Goal: Task Accomplishment & Management: Complete application form

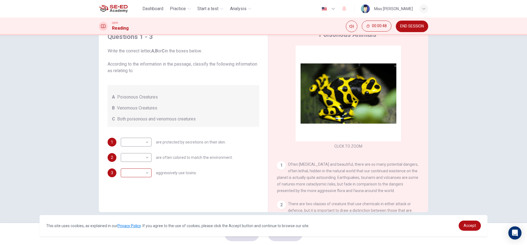
click at [136, 171] on body "This site uses cookies, as explained in our Privacy Policy . If you agree to th…" at bounding box center [263, 122] width 527 height 245
click at [136, 141] on div at bounding box center [263, 122] width 527 height 245
click at [136, 141] on body "This site uses cookies, as explained in our Privacy Policy . If you agree to th…" at bounding box center [263, 122] width 527 height 245
click at [219, 196] on div at bounding box center [263, 122] width 527 height 245
click at [137, 158] on body "This site uses cookies, as explained in our Privacy Policy . If you agree to th…" at bounding box center [263, 122] width 527 height 245
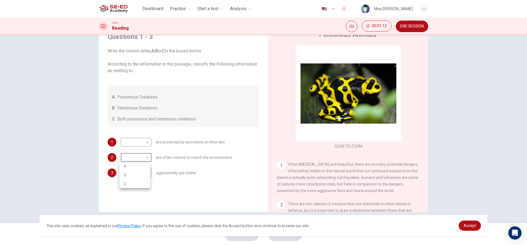
click at [137, 164] on li "A" at bounding box center [134, 166] width 31 height 9
type input "A"
click at [141, 143] on body "This site uses cookies, as explained in our Privacy Policy . If you agree to th…" at bounding box center [263, 122] width 527 height 245
click at [141, 158] on li "B" at bounding box center [134, 159] width 31 height 9
type input "B"
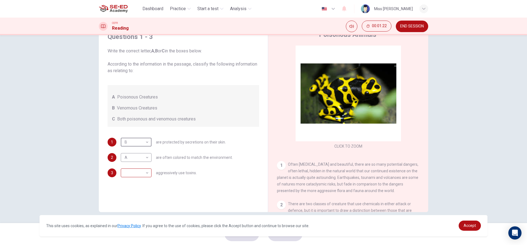
click at [136, 168] on body "This site uses cookies, as explained in our Privacy Policy . If you agree to th…" at bounding box center [263, 122] width 527 height 245
click at [132, 198] on li "C" at bounding box center [134, 199] width 31 height 9
type input "C"
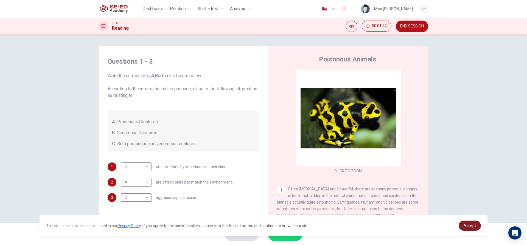
click at [474, 226] on span "Accept" at bounding box center [470, 225] width 12 height 4
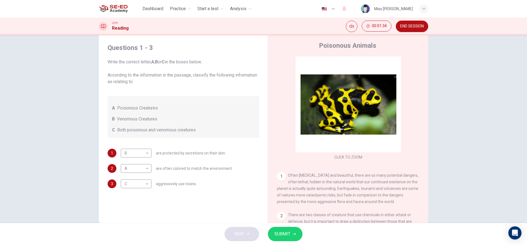
scroll to position [25, 0]
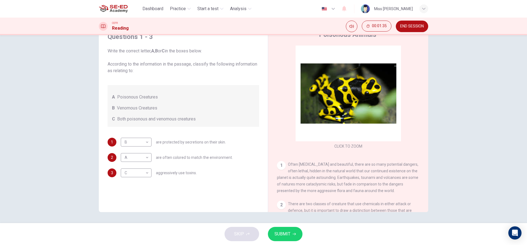
click at [281, 231] on span "SUBMIT" at bounding box center [283, 234] width 16 height 8
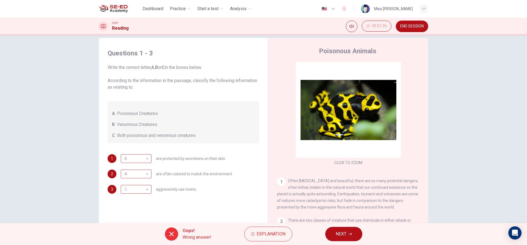
scroll to position [0, 0]
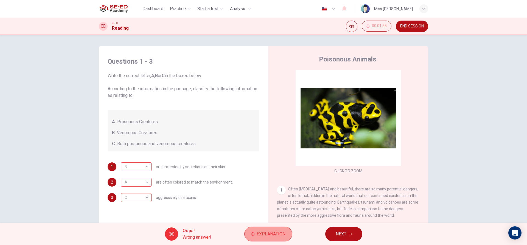
click at [258, 230] on span "Explanation" at bounding box center [271, 234] width 29 height 8
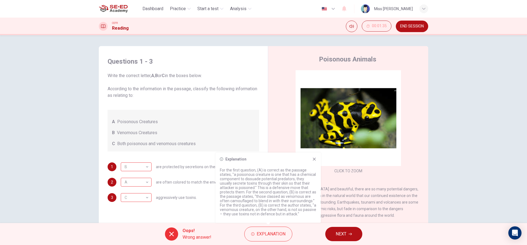
click at [275, 116] on div "Poisonous Animals CLICK TO ZOOM Click to Zoom 1 Often benign and beautiful, the…" at bounding box center [348, 146] width 160 height 200
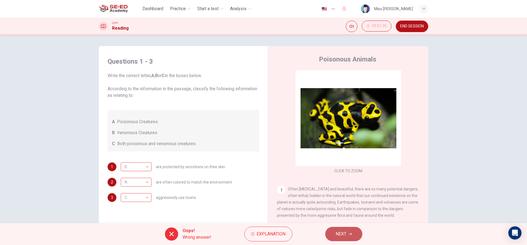
click at [329, 230] on button "NEXT" at bounding box center [343, 234] width 37 height 14
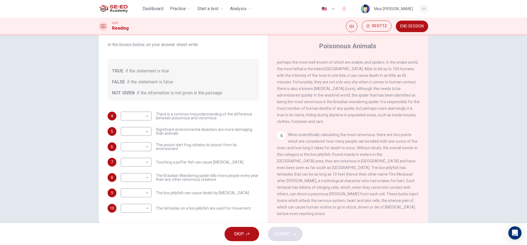
scroll to position [25, 0]
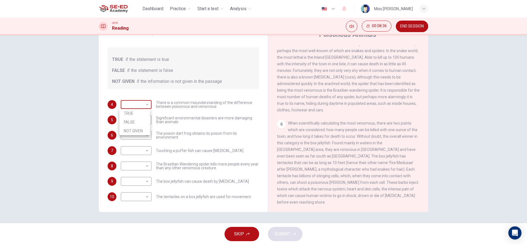
click at [133, 100] on body "This site uses cookies, as explained in our Privacy Policy . If you agree to th…" at bounding box center [263, 122] width 527 height 245
click at [138, 113] on li "TRUE" at bounding box center [134, 113] width 31 height 9
type input "TRUE"
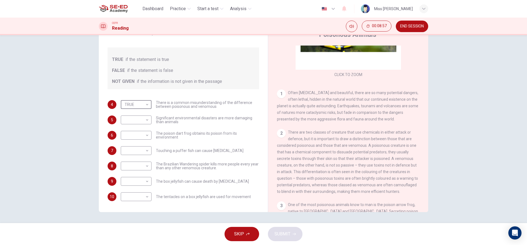
scroll to position [85, 0]
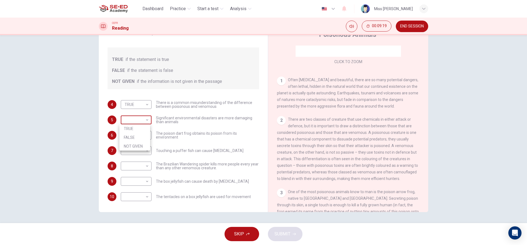
click at [142, 121] on body "This site uses cookies, as explained in our Privacy Policy . If you agree to th…" at bounding box center [263, 122] width 527 height 245
click at [145, 134] on li "FALSE" at bounding box center [134, 137] width 31 height 9
type input "FALSE"
click at [144, 134] on body "This site uses cookies, as explained in our Privacy Policy . If you agree to th…" at bounding box center [263, 122] width 527 height 245
click at [161, 175] on div at bounding box center [263, 122] width 527 height 245
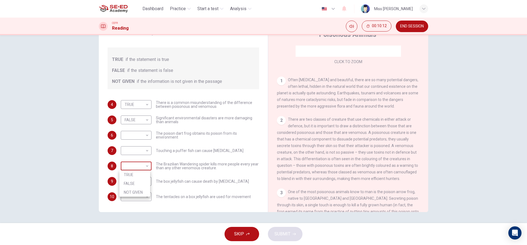
click at [144, 164] on body "This site uses cookies, as explained in our Privacy Policy . If you agree to th…" at bounding box center [263, 122] width 527 height 245
click at [141, 175] on li "TRUE" at bounding box center [134, 174] width 31 height 9
type input "TRUE"
click at [143, 151] on body "This site uses cookies, as explained in our Privacy Policy . If you agree to th…" at bounding box center [263, 122] width 527 height 245
click at [406, 21] on div at bounding box center [263, 122] width 527 height 245
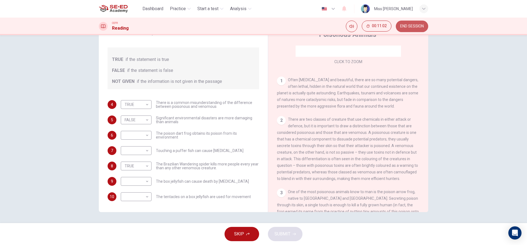
click at [406, 26] on span "END SESSION" at bounding box center [412, 26] width 24 height 4
click at [406, 23] on button "END SESSION" at bounding box center [412, 27] width 32 height 12
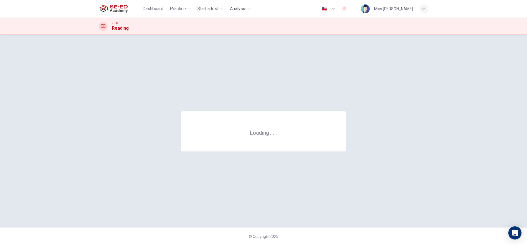
scroll to position [0, 0]
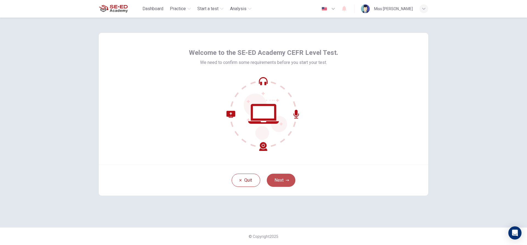
click at [281, 180] on button "Next" at bounding box center [281, 180] width 29 height 13
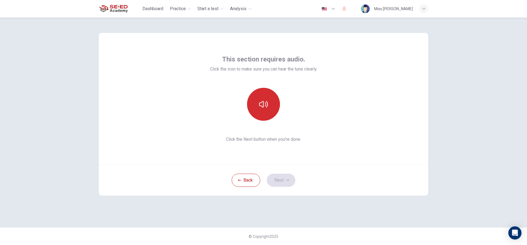
click at [277, 103] on button "button" at bounding box center [263, 104] width 33 height 33
click at [269, 108] on button "button" at bounding box center [263, 104] width 33 height 33
click at [288, 181] on icon "button" at bounding box center [287, 180] width 3 height 3
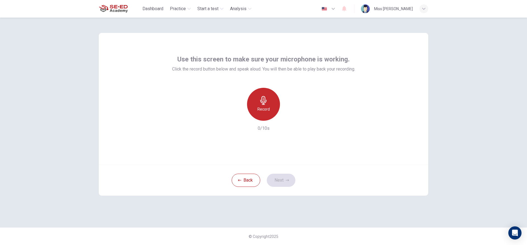
click at [264, 106] on div "Record" at bounding box center [263, 104] width 33 height 33
click at [263, 105] on icon "button" at bounding box center [263, 100] width 6 height 9
click at [291, 118] on icon "button" at bounding box center [288, 116] width 5 height 5
click at [288, 118] on icon "button" at bounding box center [289, 116] width 2 height 3
click at [242, 118] on div "button" at bounding box center [238, 116] width 9 height 9
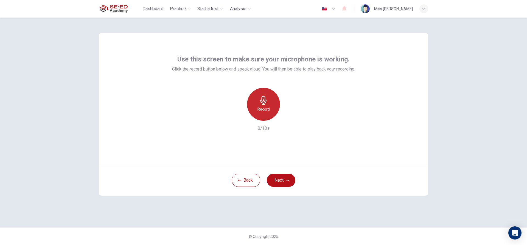
click at [264, 106] on div "Record" at bounding box center [263, 104] width 33 height 33
click at [261, 108] on h6 "Stop" at bounding box center [263, 109] width 8 height 7
click at [289, 114] on icon "button" at bounding box center [288, 116] width 5 height 5
click at [286, 117] on icon "button" at bounding box center [288, 116] width 5 height 5
click at [258, 109] on h6 "Record" at bounding box center [264, 109] width 12 height 7
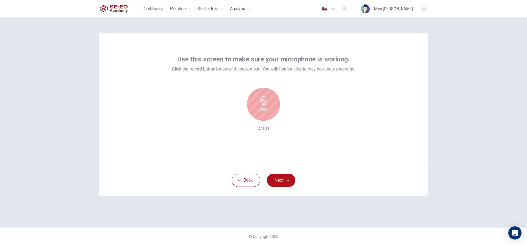
click at [262, 108] on h6 "Stop" at bounding box center [263, 109] width 8 height 7
click at [278, 178] on button "Next" at bounding box center [281, 180] width 29 height 13
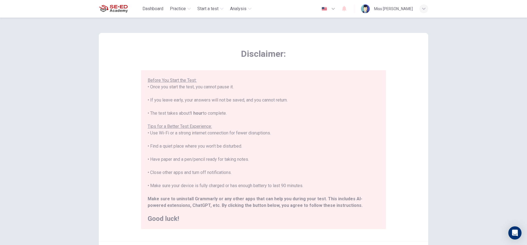
scroll to position [27, 0]
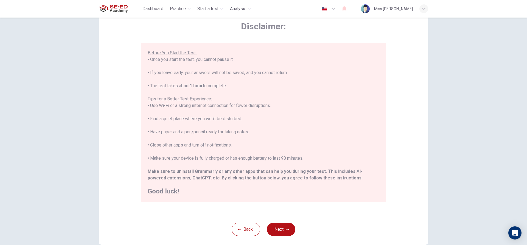
click at [271, 226] on button "Next" at bounding box center [281, 229] width 29 height 13
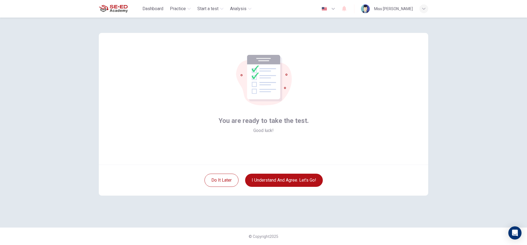
scroll to position [0, 0]
click at [261, 178] on button "I understand and agree. Let’s go!" at bounding box center [284, 180] width 78 height 13
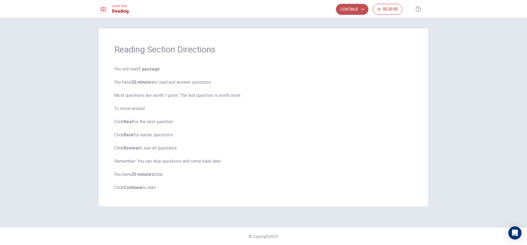
click at [350, 8] on button "Continue" at bounding box center [352, 9] width 32 height 11
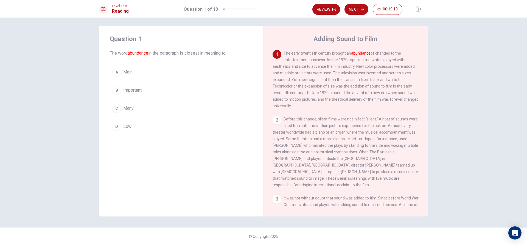
click at [116, 108] on div "C" at bounding box center [116, 108] width 9 height 9
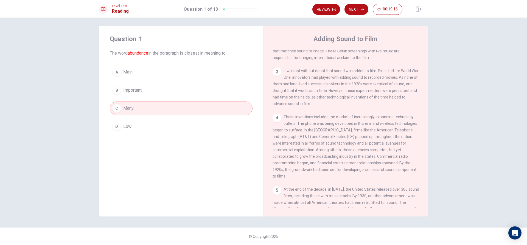
scroll to position [137, 0]
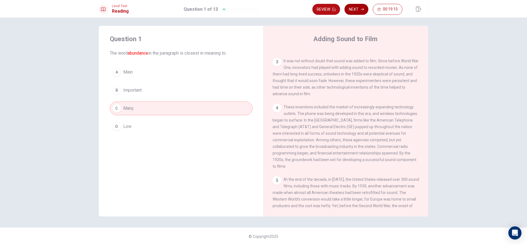
click at [357, 12] on button "Next" at bounding box center [357, 9] width 24 height 11
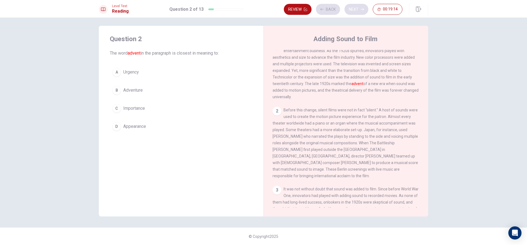
scroll to position [0, 0]
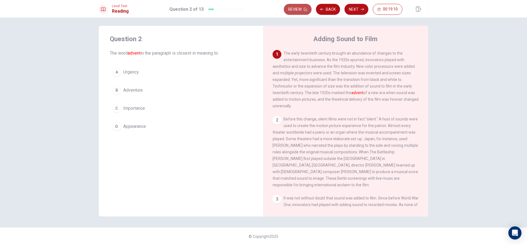
click at [303, 12] on button "Review" at bounding box center [298, 9] width 28 height 11
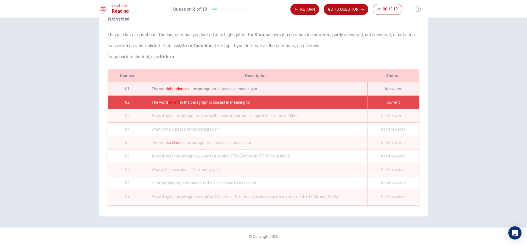
scroll to position [13, 0]
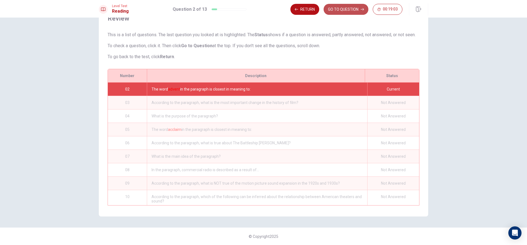
click at [332, 8] on button "GO TO QUESTION" at bounding box center [346, 9] width 45 height 11
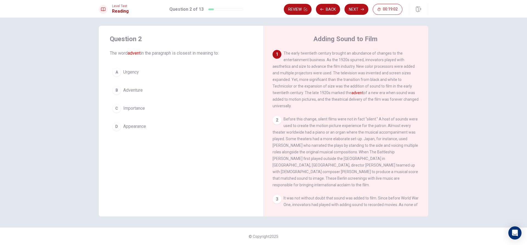
scroll to position [3, 0]
click at [118, 129] on div "D" at bounding box center [116, 126] width 9 height 9
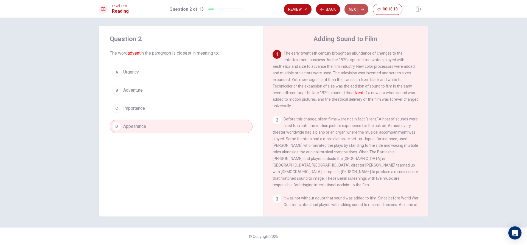
click at [359, 12] on button "Next" at bounding box center [357, 9] width 24 height 11
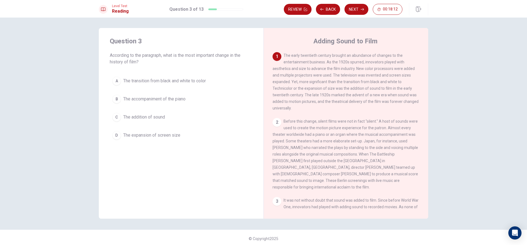
scroll to position [0, 0]
click at [220, 88] on button "A The transition from black and white to color" at bounding box center [181, 82] width 143 height 14
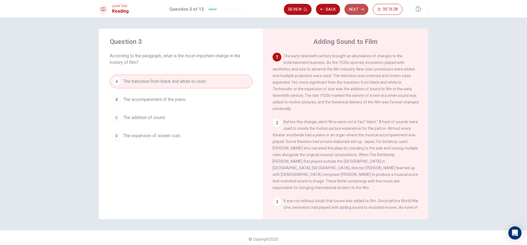
click at [362, 11] on icon "button" at bounding box center [362, 9] width 3 height 3
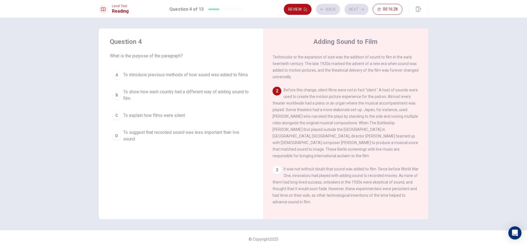
scroll to position [34, 0]
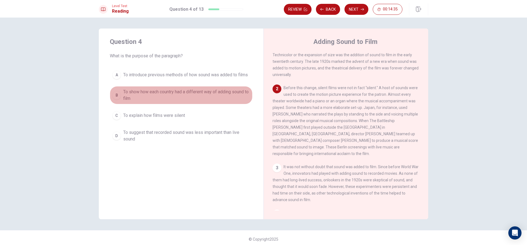
click at [132, 94] on span "To show how each country had a different way of adding sound to film" at bounding box center [186, 95] width 127 height 13
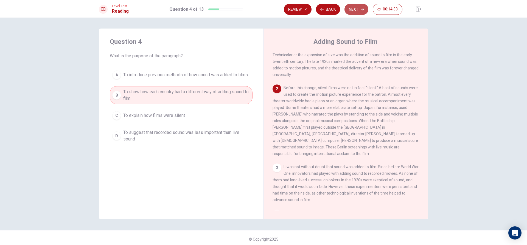
click at [356, 6] on button "Next" at bounding box center [357, 9] width 24 height 11
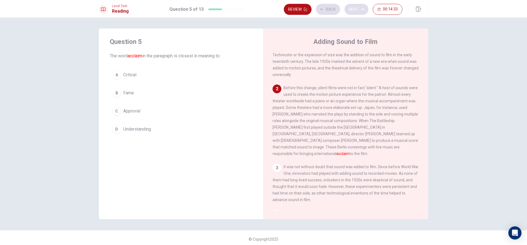
scroll to position [68, 0]
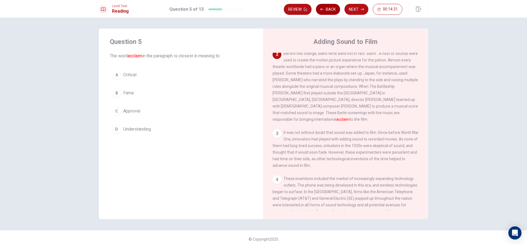
click at [319, 6] on button "Back" at bounding box center [328, 9] width 24 height 11
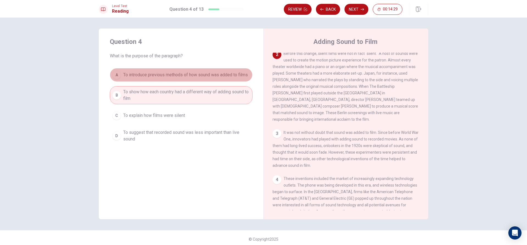
click at [203, 68] on button "A To introduce previous methods of how sound was added to films" at bounding box center [181, 75] width 143 height 14
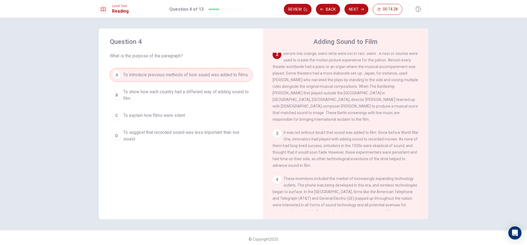
click at [203, 86] on div "A To introduce previous methods of how sound was added to films B To show how e…" at bounding box center [181, 106] width 143 height 77
click at [191, 88] on button "B To show how each country had a different way of adding sound to film" at bounding box center [181, 95] width 143 height 18
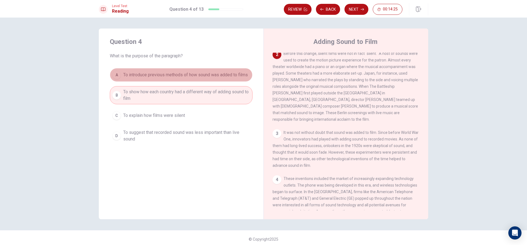
click at [195, 70] on button "A To introduce previous methods of how sound was added to films" at bounding box center [181, 75] width 143 height 14
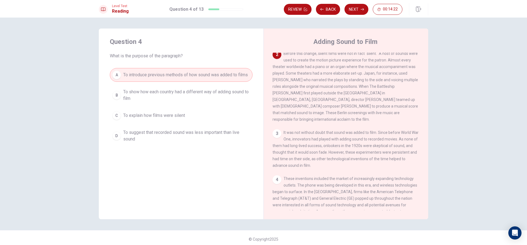
click at [191, 85] on div "A To introduce previous methods of how sound was added to films B To show how e…" at bounding box center [181, 106] width 143 height 77
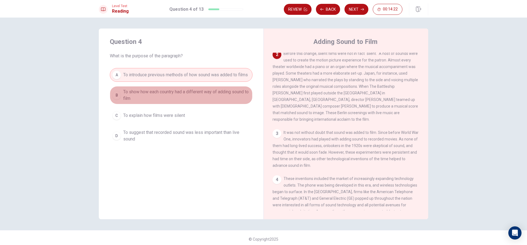
click at [189, 90] on span "To show how each country had a different way of adding sound to film" at bounding box center [186, 95] width 127 height 13
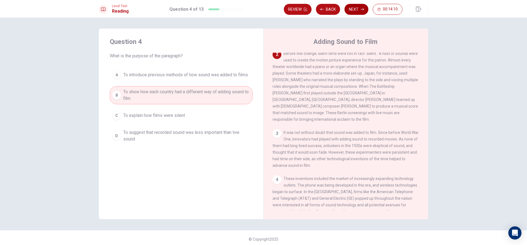
click at [356, 9] on button "Next" at bounding box center [357, 9] width 24 height 11
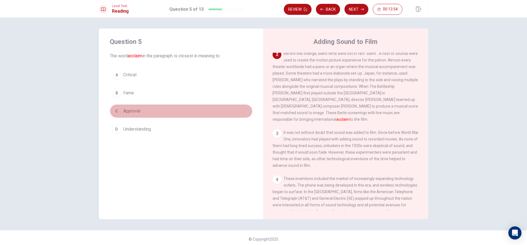
click at [134, 110] on span "Approval" at bounding box center [131, 111] width 17 height 7
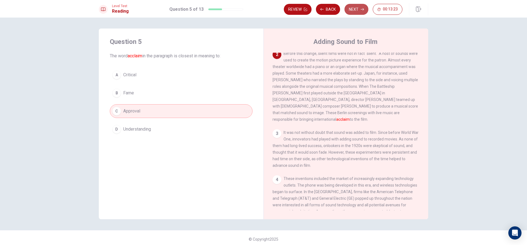
click at [353, 13] on button "Next" at bounding box center [357, 9] width 24 height 11
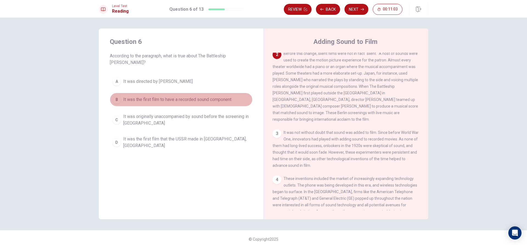
click at [170, 96] on span "It was the first film to have a recorded sound component" at bounding box center [177, 99] width 108 height 7
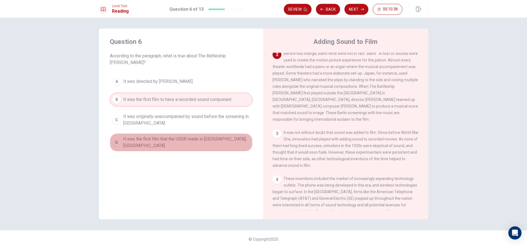
click at [161, 136] on span "It was the first film that the USSR made in [GEOGRAPHIC_DATA], [GEOGRAPHIC_DATA]" at bounding box center [186, 142] width 127 height 13
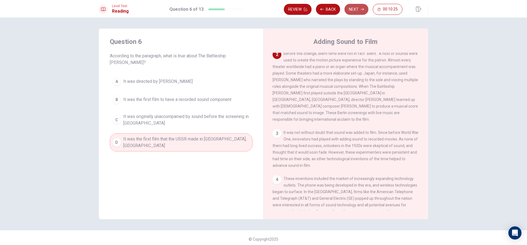
click at [361, 12] on button "Next" at bounding box center [357, 9] width 24 height 11
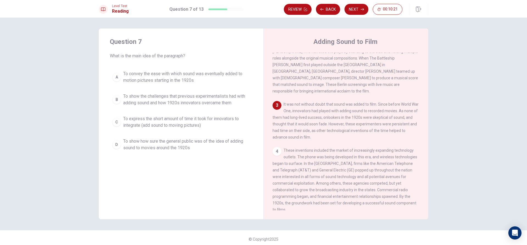
scroll to position [109, 0]
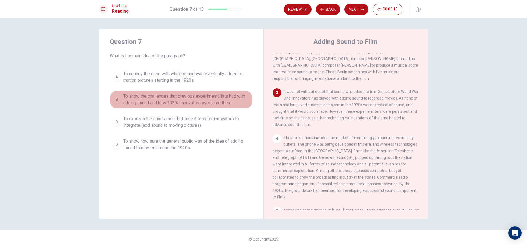
click at [114, 101] on div "B" at bounding box center [116, 99] width 9 height 9
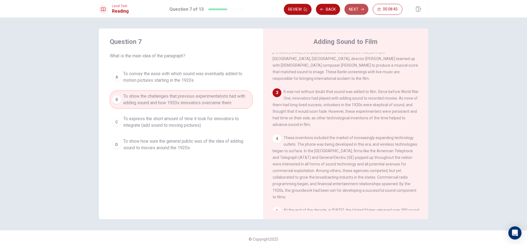
click at [359, 12] on button "Next" at bounding box center [357, 9] width 24 height 11
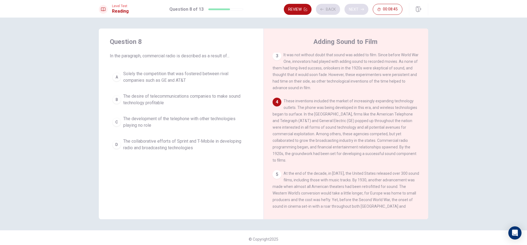
scroll to position [150, 0]
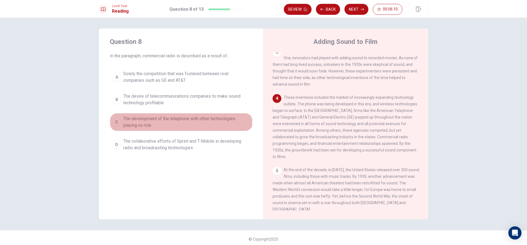
click at [172, 119] on span "The development of the telephone with other technologies playing no role" at bounding box center [186, 122] width 127 height 13
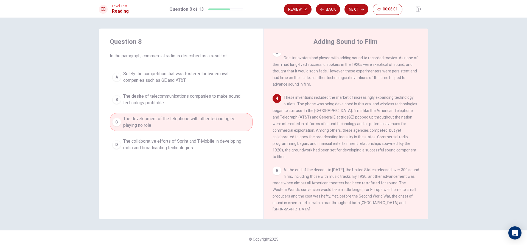
click at [167, 145] on span "The collaborative efforts of Sprint and T-Mobile in developing radio and broadc…" at bounding box center [186, 144] width 127 height 13
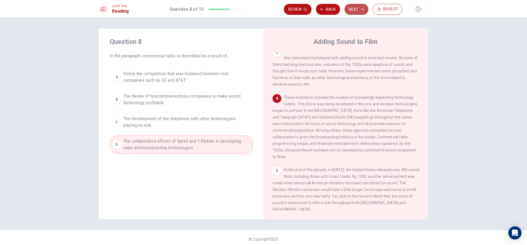
click at [360, 10] on button "Next" at bounding box center [357, 9] width 24 height 11
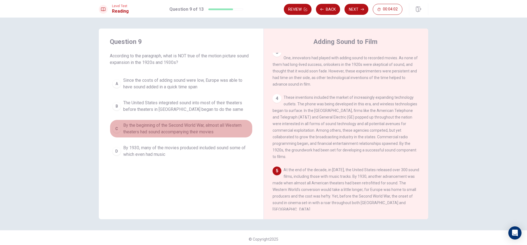
click at [203, 127] on span "By the beginning of the Second World War, almost all Western theaters had sound…" at bounding box center [186, 128] width 127 height 13
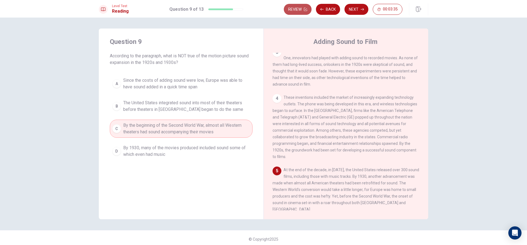
click at [300, 8] on button "Review" at bounding box center [298, 9] width 28 height 11
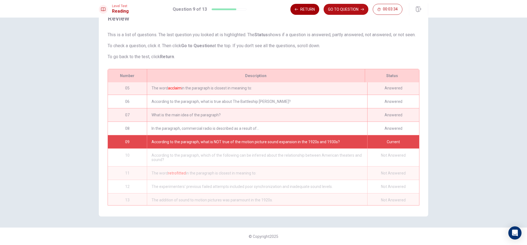
scroll to position [59, 0]
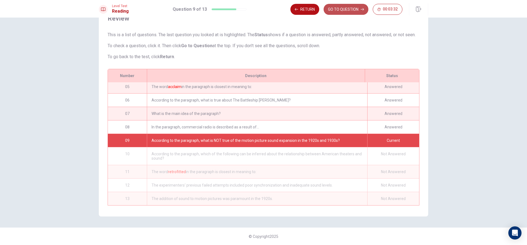
click at [330, 9] on button "GO TO QUESTION" at bounding box center [346, 9] width 45 height 11
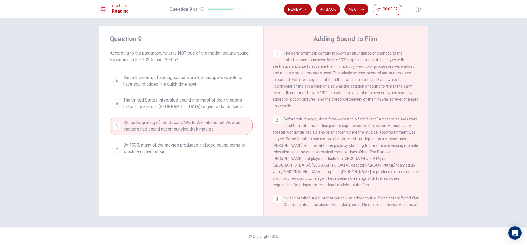
scroll to position [3, 0]
click at [350, 10] on button "Next" at bounding box center [357, 9] width 24 height 11
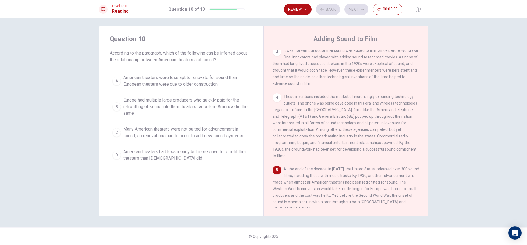
scroll to position [150, 0]
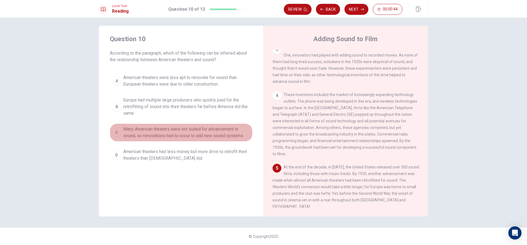
click at [144, 131] on span "Many American theaters were not suited for advancement in sound, so renovations…" at bounding box center [186, 132] width 127 height 13
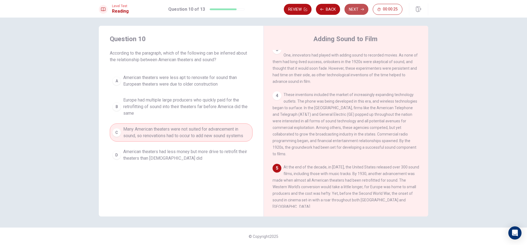
click at [348, 7] on button "Next" at bounding box center [357, 9] width 24 height 11
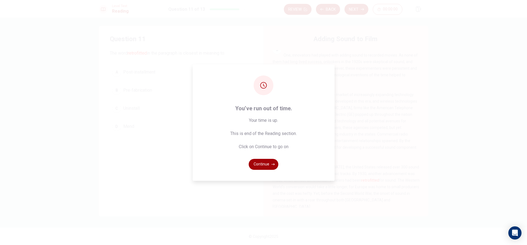
click at [270, 163] on button "Continue" at bounding box center [264, 164] width 30 height 11
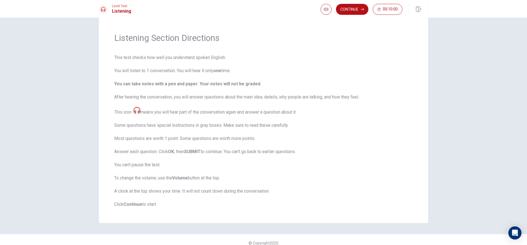
scroll to position [18, 0]
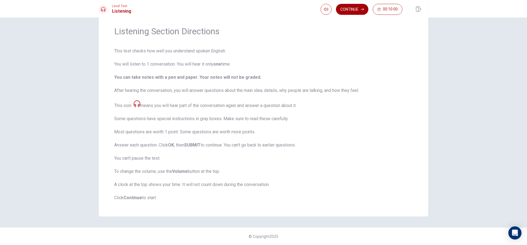
click at [343, 6] on button "Continue" at bounding box center [352, 9] width 32 height 11
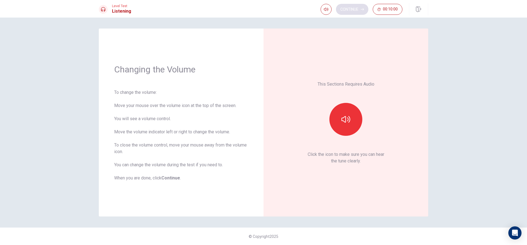
scroll to position [0, 0]
click at [346, 127] on button "button" at bounding box center [345, 119] width 33 height 33
click at [352, 9] on button "Continue" at bounding box center [352, 9] width 32 height 11
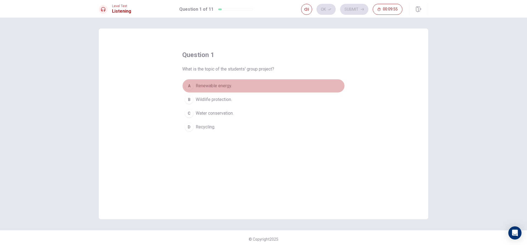
click at [191, 83] on div "A" at bounding box center [189, 86] width 9 height 9
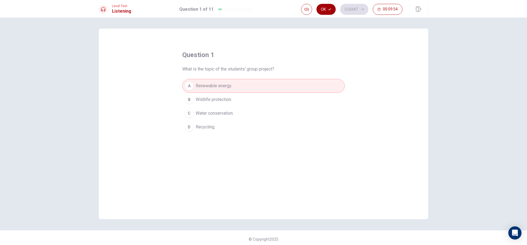
click at [318, 9] on button "Ok" at bounding box center [326, 9] width 19 height 11
click at [363, 8] on icon "button" at bounding box center [362, 9] width 3 height 2
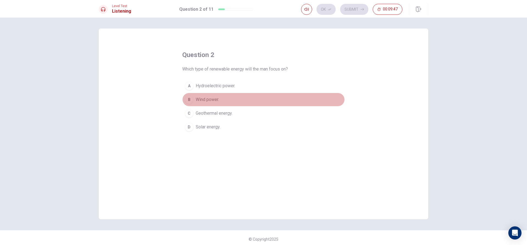
click at [206, 103] on span "Wind power." at bounding box center [207, 99] width 23 height 7
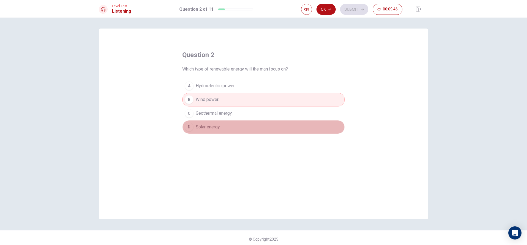
click at [200, 130] on span "Solar energy." at bounding box center [208, 127] width 25 height 7
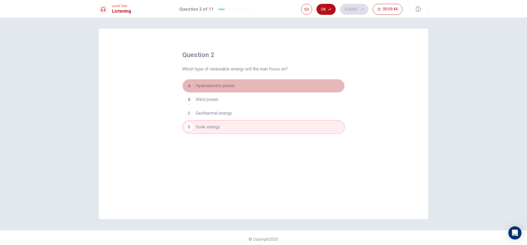
click at [208, 92] on button "A Hydroelectric power." at bounding box center [263, 86] width 163 height 14
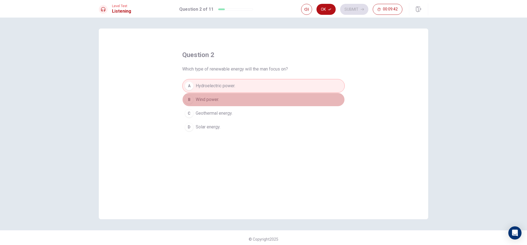
click at [206, 102] on span "Wind power." at bounding box center [207, 99] width 23 height 7
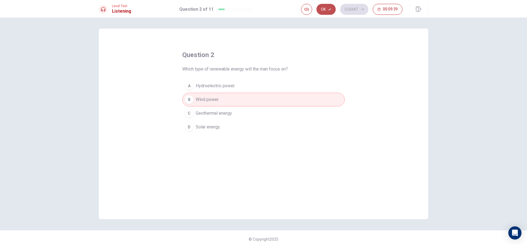
click at [328, 10] on button "Ok" at bounding box center [326, 9] width 19 height 11
click at [351, 7] on button "Submit" at bounding box center [354, 9] width 28 height 11
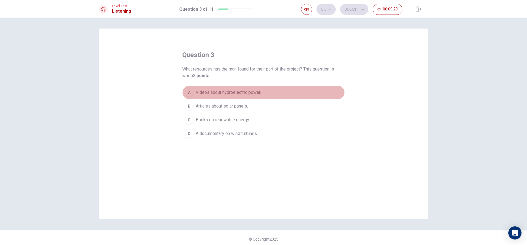
click at [214, 94] on span "Videos about hydroelectric power." at bounding box center [228, 92] width 65 height 7
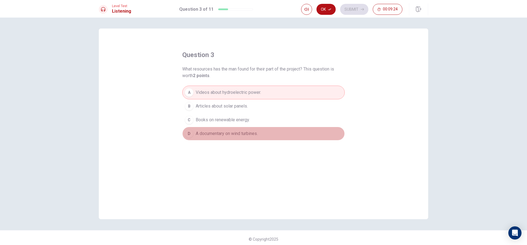
click at [212, 129] on button "D A documentary on wind turbines." at bounding box center [263, 134] width 163 height 14
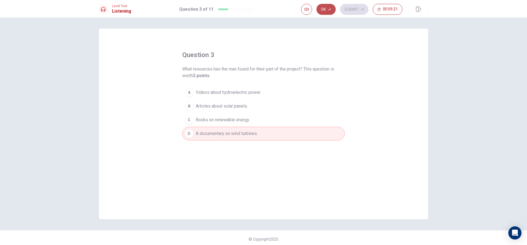
click at [327, 12] on button "Ok" at bounding box center [326, 9] width 19 height 11
click at [346, 10] on button "Submit" at bounding box center [354, 9] width 28 height 11
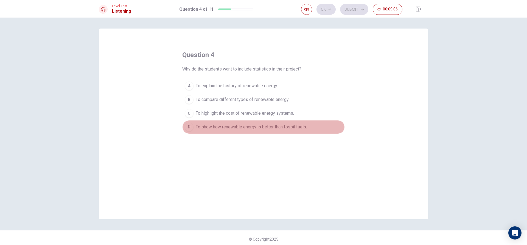
click at [271, 125] on span "To show how renewable energy is better than fossil fuels." at bounding box center [251, 127] width 111 height 7
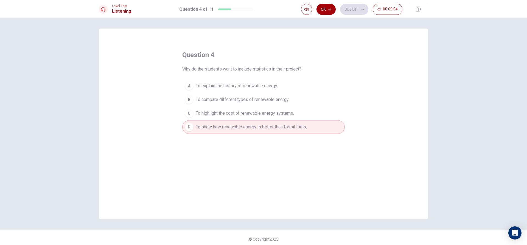
click at [329, 5] on button "Ok" at bounding box center [326, 9] width 19 height 11
click at [349, 7] on button "Submit" at bounding box center [354, 9] width 28 height 11
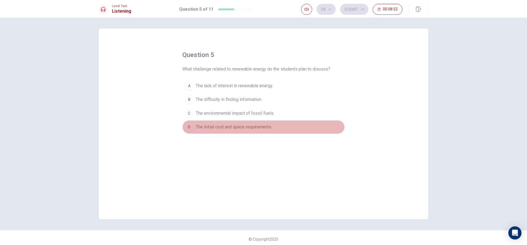
click at [263, 126] on span "The initial cost and space requirements." at bounding box center [234, 127] width 76 height 7
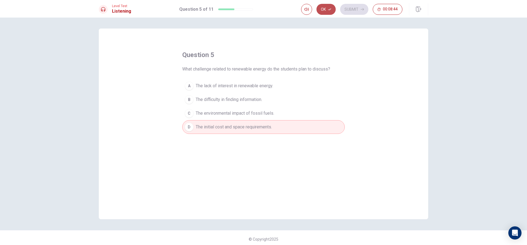
click at [324, 9] on button "Ok" at bounding box center [326, 9] width 19 height 11
click at [344, 5] on button "Submit" at bounding box center [354, 9] width 28 height 11
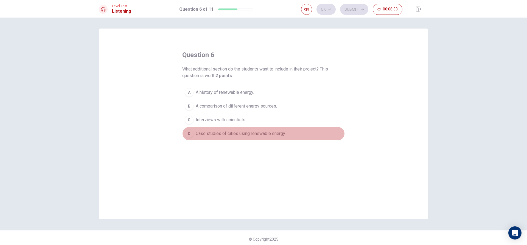
click at [222, 135] on span "Case studies of cities using renewable energy." at bounding box center [241, 133] width 90 height 7
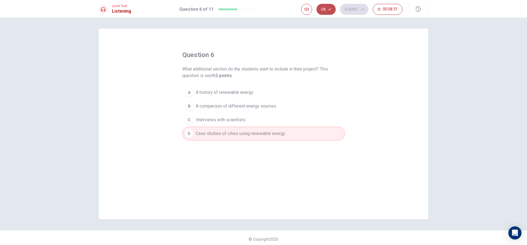
click at [326, 11] on button "Ok" at bounding box center [326, 9] width 19 height 11
click at [343, 6] on button "Submit" at bounding box center [354, 9] width 28 height 11
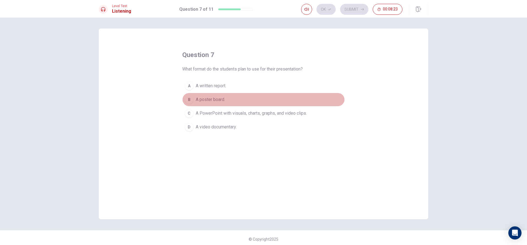
click at [234, 100] on button "B A poster board." at bounding box center [263, 100] width 163 height 14
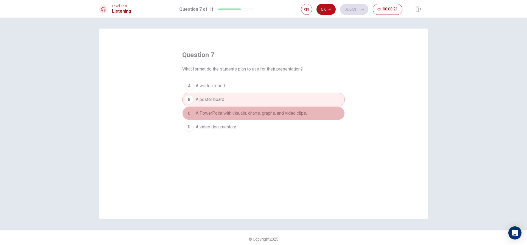
click at [230, 115] on span "A PowerPoint with visuals, charts, graphs, and video clips." at bounding box center [251, 113] width 111 height 7
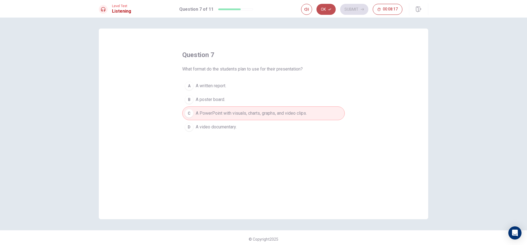
click at [326, 10] on button "Ok" at bounding box center [326, 9] width 19 height 11
click at [348, 9] on button "Submit" at bounding box center [354, 9] width 28 height 11
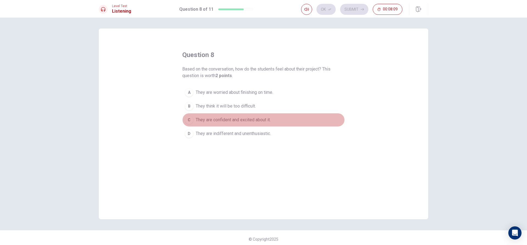
click at [228, 117] on span "They are confident and excited about it." at bounding box center [233, 120] width 75 height 7
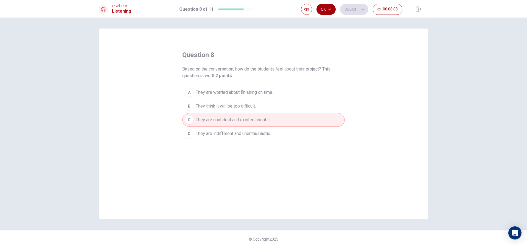
click at [325, 5] on button "Ok" at bounding box center [326, 9] width 19 height 11
click at [343, 7] on button "Submit" at bounding box center [354, 9] width 28 height 11
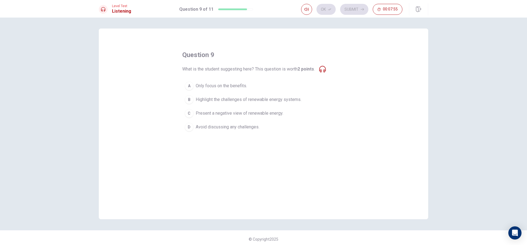
click at [203, 85] on span "Only focus on the benefits." at bounding box center [221, 86] width 51 height 7
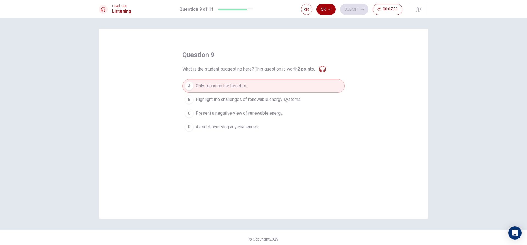
click at [322, 7] on button "Ok" at bounding box center [326, 9] width 19 height 11
click at [347, 13] on button "Submit" at bounding box center [354, 9] width 28 height 11
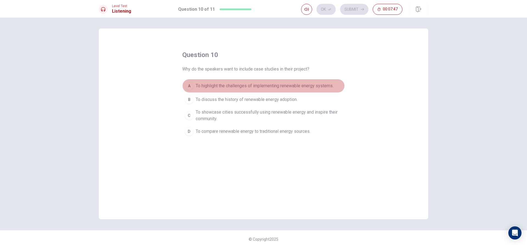
click at [193, 81] on button "A To highlight the challenges of implementing renewable energy systems." at bounding box center [263, 86] width 163 height 14
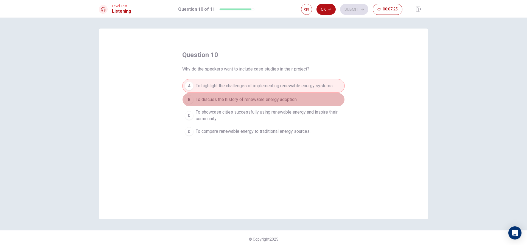
click at [198, 99] on span "To discuss the history of renewable energy adoption." at bounding box center [247, 99] width 102 height 7
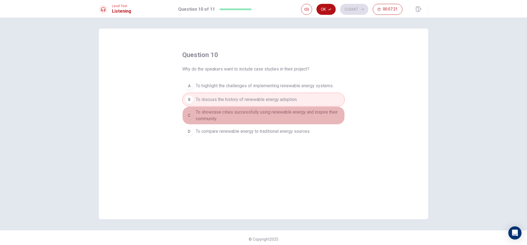
click at [198, 111] on span "To showcase cities successfully using renewable energy and inspire their commun…" at bounding box center [269, 115] width 147 height 13
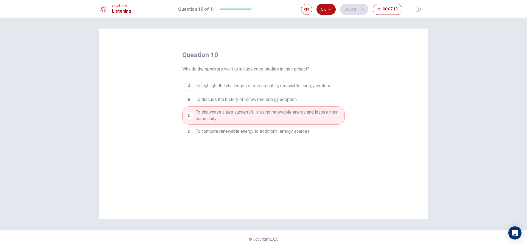
click at [245, 132] on span "To compare renewable energy to traditional energy sources." at bounding box center [253, 131] width 115 height 7
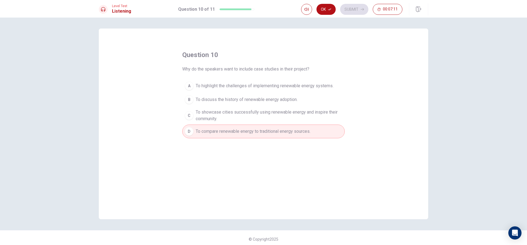
click at [237, 84] on span "To highlight the challenges of implementing renewable energy systems." at bounding box center [265, 86] width 138 height 7
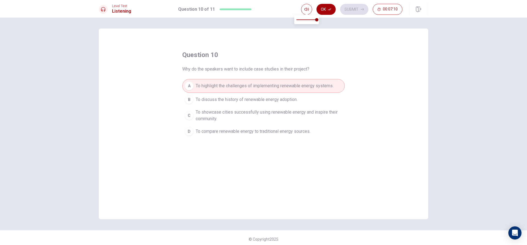
click at [328, 6] on button "Ok" at bounding box center [326, 9] width 19 height 11
click at [349, 12] on button "Submit" at bounding box center [354, 9] width 28 height 11
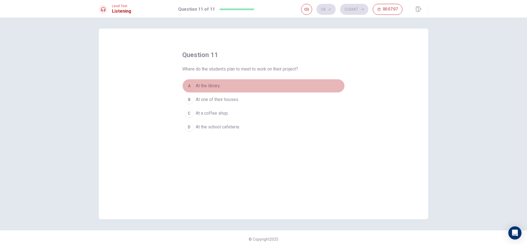
click at [231, 90] on button "A At the library." at bounding box center [263, 86] width 163 height 14
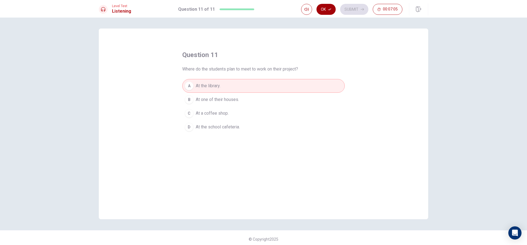
click at [323, 8] on button "Ok" at bounding box center [326, 9] width 19 height 11
click at [345, 10] on button "Submit" at bounding box center [354, 9] width 28 height 11
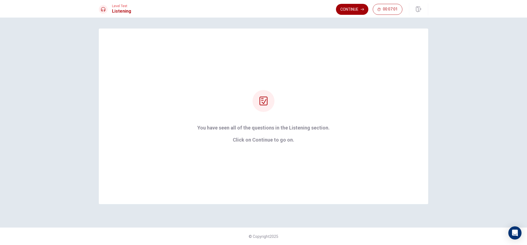
click at [337, 7] on button "Continue" at bounding box center [352, 9] width 32 height 11
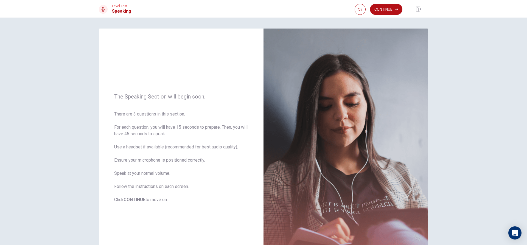
click at [342, 11] on div "Level Test Speaking Continue" at bounding box center [263, 9] width 347 height 12
click at [380, 10] on button "Continue" at bounding box center [386, 9] width 32 height 11
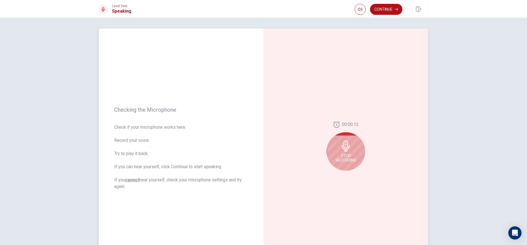
click at [343, 151] on icon at bounding box center [346, 146] width 8 height 11
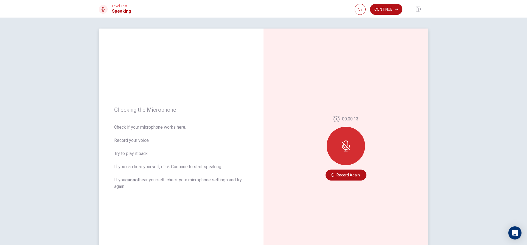
click at [342, 147] on icon at bounding box center [345, 146] width 11 height 11
click at [339, 173] on button "Record Again" at bounding box center [346, 175] width 41 height 11
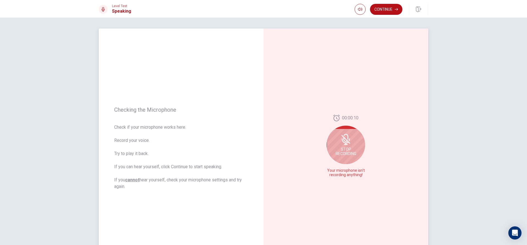
click at [343, 146] on div "Stop Recording" at bounding box center [346, 145] width 38 height 38
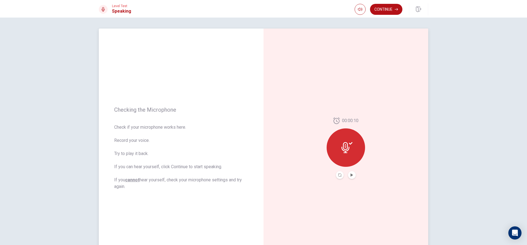
click at [348, 175] on button "Play Audio" at bounding box center [352, 175] width 8 height 8
click at [337, 140] on div at bounding box center [346, 147] width 38 height 38
click at [337, 142] on div at bounding box center [346, 147] width 38 height 38
click at [339, 174] on icon "Record Again" at bounding box center [339, 175] width 3 height 3
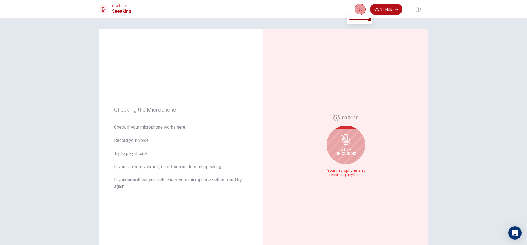
click at [356, 10] on button "button" at bounding box center [360, 9] width 11 height 11
click at [355, 20] on span at bounding box center [359, 20] width 20 height 8
type input "1"
drag, startPoint x: 355, startPoint y: 21, endPoint x: 381, endPoint y: 17, distance: 26.1
click at [381, 17] on body "This site uses cookies, as explained in our Privacy Policy . If you agree to th…" at bounding box center [263, 122] width 527 height 245
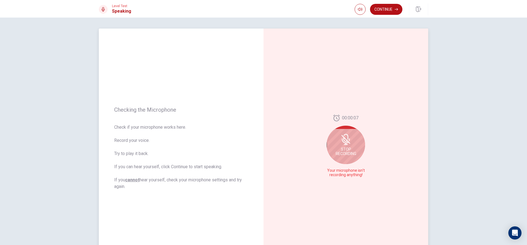
click at [354, 96] on div "00:00:07 Stop Recording Your microphone isn't recording anything!" at bounding box center [346, 148] width 165 height 239
click at [342, 141] on icon at bounding box center [345, 139] width 11 height 11
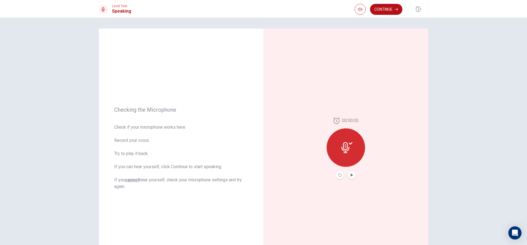
drag, startPoint x: 337, startPoint y: 176, endPoint x: 337, endPoint y: 173, distance: 3.0
click at [337, 173] on button "Record Again" at bounding box center [340, 175] width 8 height 8
click at [347, 157] on span "Stop Recording" at bounding box center [346, 158] width 21 height 9
click at [339, 175] on button "Record Again" at bounding box center [346, 175] width 41 height 11
click at [362, 154] on div "Stop Recording" at bounding box center [346, 151] width 38 height 38
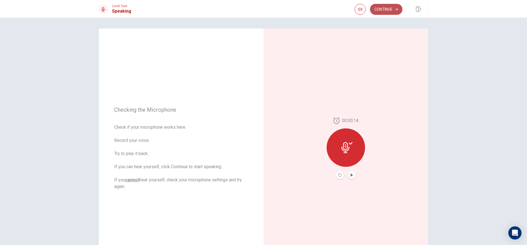
click at [392, 10] on button "Continue" at bounding box center [386, 9] width 32 height 11
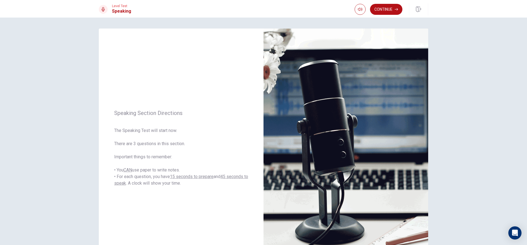
click at [151, 16] on div "Level Test Speaking Continue" at bounding box center [263, 9] width 527 height 18
click at [384, 8] on button "Continue" at bounding box center [386, 9] width 32 height 11
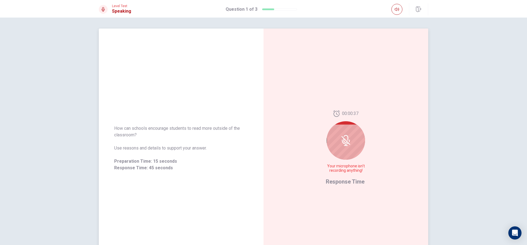
click at [353, 146] on div at bounding box center [346, 140] width 38 height 38
click at [352, 146] on div at bounding box center [346, 140] width 38 height 38
click at [346, 184] on span "Response Time" at bounding box center [345, 181] width 39 height 7
click at [339, 144] on div at bounding box center [346, 140] width 38 height 38
click at [339, 138] on div at bounding box center [346, 140] width 38 height 38
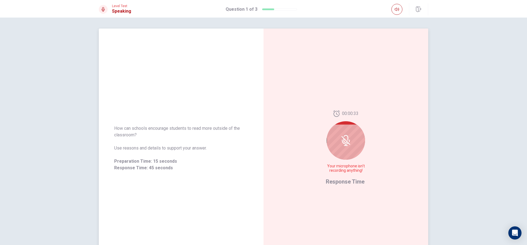
click at [336, 133] on div at bounding box center [346, 140] width 38 height 38
click at [345, 134] on div at bounding box center [346, 140] width 38 height 38
click at [344, 135] on div at bounding box center [346, 140] width 38 height 38
click at [342, 142] on icon at bounding box center [345, 140] width 11 height 11
click at [348, 228] on div "00:00:31 Your microphone isn't recording anything! Response Time" at bounding box center [346, 148] width 165 height 239
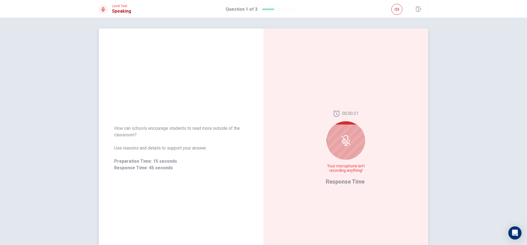
click at [336, 177] on div "00:00:31 Your microphone isn't recording anything!" at bounding box center [346, 143] width 40 height 67
click at [334, 181] on span "Response Time" at bounding box center [345, 181] width 39 height 7
click at [358, 68] on div "00:00:29 Your microphone isn't recording anything! Response Time" at bounding box center [346, 148] width 165 height 239
click at [341, 122] on div at bounding box center [346, 140] width 38 height 38
click at [339, 141] on div at bounding box center [346, 140] width 38 height 38
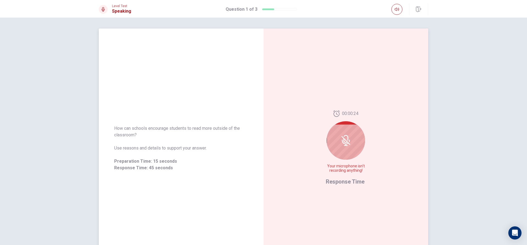
click at [345, 127] on div at bounding box center [346, 140] width 38 height 38
click at [343, 132] on div at bounding box center [346, 140] width 38 height 38
click at [343, 91] on div "00:00:17 Your microphone isn't recording anything! Response Time" at bounding box center [346, 148] width 165 height 239
click at [344, 157] on div at bounding box center [346, 140] width 38 height 38
click at [339, 176] on div "00:00:15 Your microphone isn't recording anything!" at bounding box center [346, 143] width 40 height 67
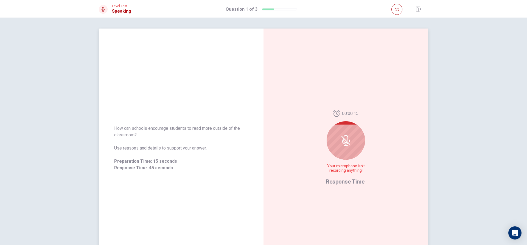
click at [343, 182] on span "Response Time" at bounding box center [345, 181] width 39 height 7
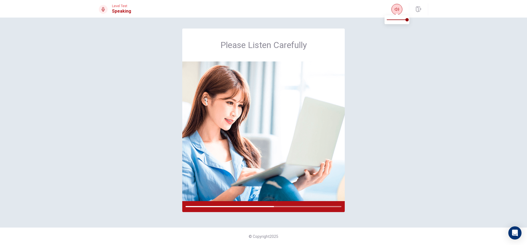
click at [394, 9] on button "button" at bounding box center [397, 9] width 11 height 11
type input "0.6"
click at [400, 20] on span at bounding box center [397, 20] width 20 height 8
click at [371, 86] on div "Please Listen Carefully" at bounding box center [263, 123] width 347 height 188
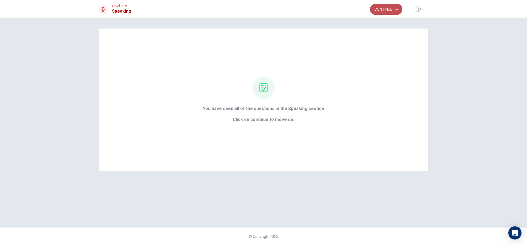
click at [379, 7] on button "Continue" at bounding box center [386, 9] width 32 height 11
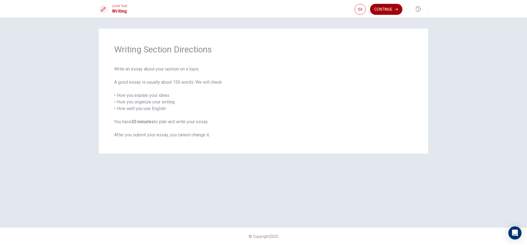
click at [386, 11] on button "Continue" at bounding box center [386, 9] width 32 height 11
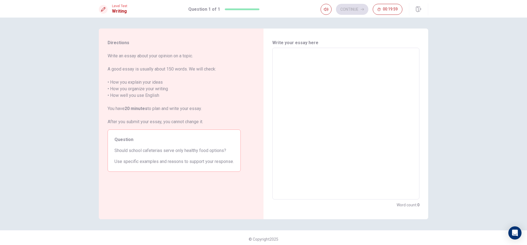
click at [306, 62] on textarea at bounding box center [345, 123] width 139 height 143
type textarea "Y"
type textarea "x"
type textarea "Ye"
type textarea "x"
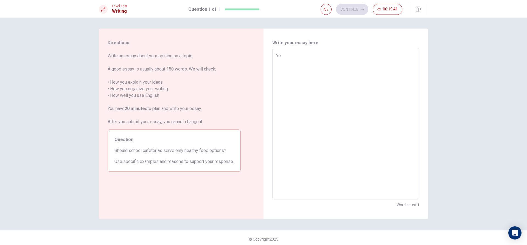
type textarea "Yes"
type textarea "x"
type textarea "Yes,"
type textarea "x"
type textarea "Yes,"
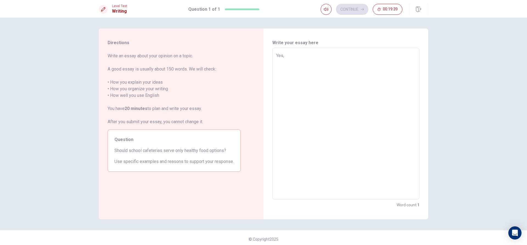
type textarea "x"
type textarea "Yes, b"
type textarea "x"
type textarea "Yes, be"
type textarea "x"
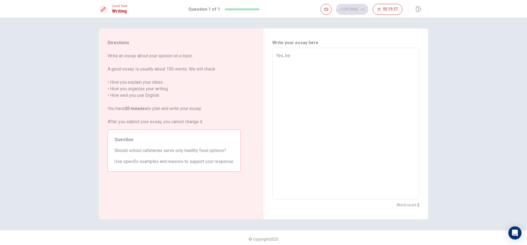
type textarea "Yes, bec"
type textarea "x"
type textarea "Yes, beca"
type textarea "x"
type textarea "Yes, becau"
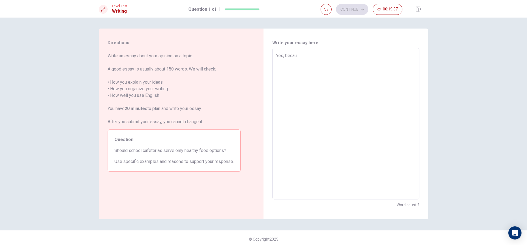
type textarea "x"
type textarea "Yes, becaus"
type textarea "x"
type textarea "Yes, because"
type textarea "x"
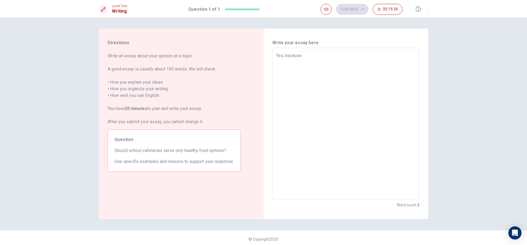
type textarea "Yes, becausei"
type textarea "x"
type textarea "Yes, becauseif"
type textarea "x"
type textarea "Yes, becauseift"
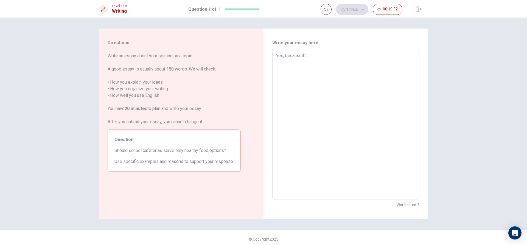
type textarea "x"
type textarea "Yes, becauseifth"
type textarea "x"
type textarea "Yes, becauseifthe"
type textarea "x"
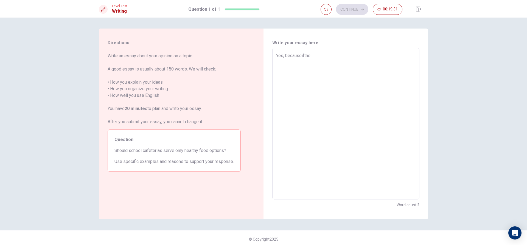
type textarea "Yes, becauseifthe"
type textarea "x"
type textarea "Yes, becauseifthe"
type textarea "x"
type textarea "Yes, becauseifth"
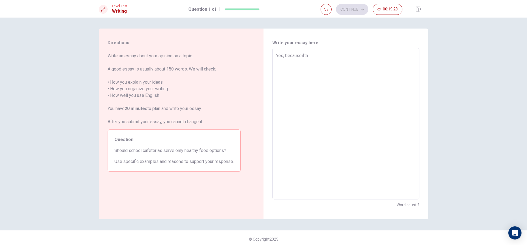
type textarea "x"
type textarea "Yes, becauseift"
type textarea "x"
type textarea "Yes, becauseif"
type textarea "x"
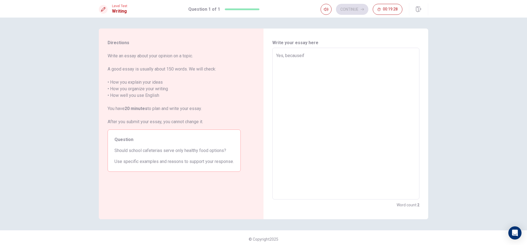
type textarea "Yes, becausei"
type textarea "x"
type textarea "Yes, because"
type textarea "x"
type textarea "Yes, because"
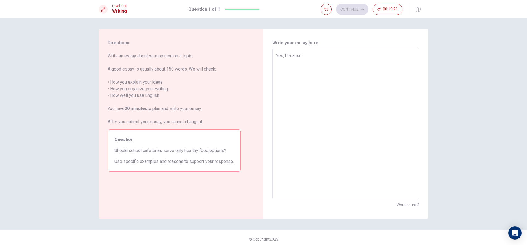
type textarea "x"
type textarea "Yes, because i"
type textarea "x"
type textarea "Yes, because if"
type textarea "x"
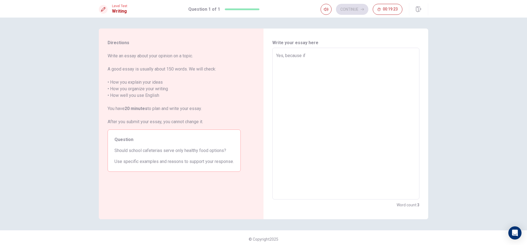
type textarea "Yes, because if"
type textarea "x"
type textarea "Yes, because if k"
type textarea "x"
type textarea "Yes, because if ki"
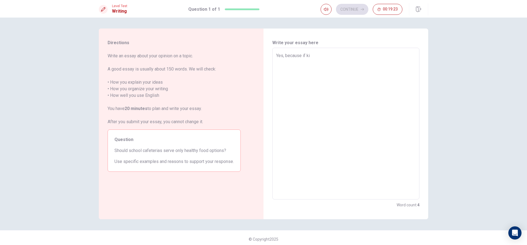
type textarea "x"
type textarea "Yes, because if kid"
type textarea "x"
type textarea "Yes, because if kids"
type textarea "x"
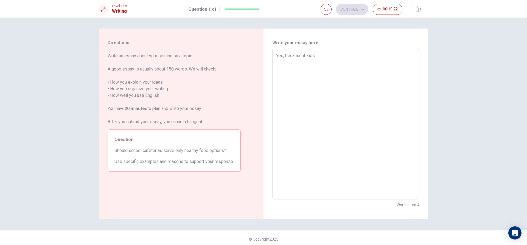
type textarea "Yes, because if kids"
type textarea "x"
type textarea "Yes, because if kids e"
type textarea "x"
type textarea "Yes, because if kids ea"
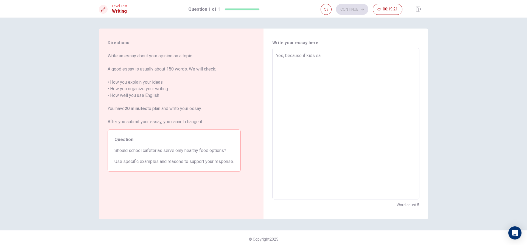
type textarea "x"
type textarea "Yes, because if kids eat"
type textarea "x"
type textarea "Yes, because if kids eat"
type textarea "x"
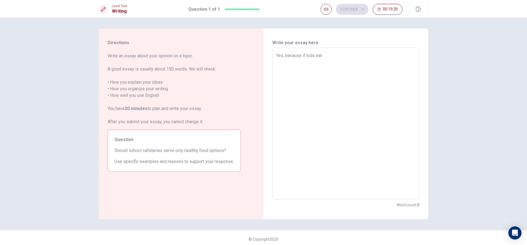
type textarea "Yes, because if kids eat o"
type textarea "x"
type textarea "Yes, because if kids eat on"
type textarea "x"
type textarea "Yes, because if kids eat onl"
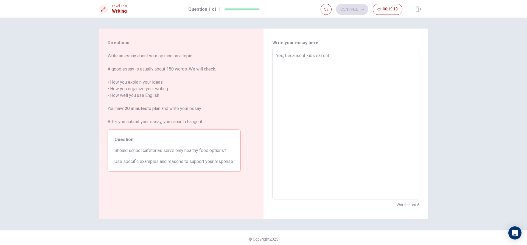
type textarea "x"
type textarea "Yes, because if kids eat onlu"
type textarea "x"
type textarea "Yes, because if kids eat onl"
type textarea "x"
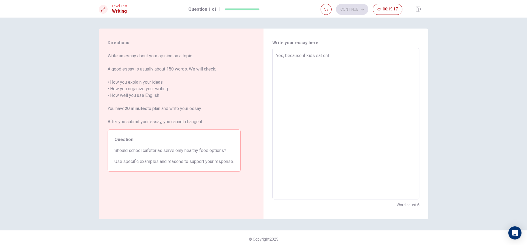
type textarea "Yes, because if kids eat only"
type textarea "x"
type textarea "Yes, because if kids eat onlyj"
type textarea "x"
type textarea "Yes, because if kids eat onlyju"
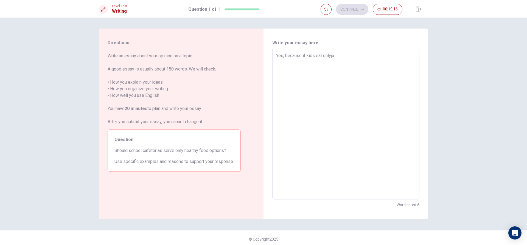
type textarea "x"
type textarea "Yes, because if kids eat onlyjun"
type textarea "x"
type textarea "Yes, because if kids eat onlyjunk"
type textarea "x"
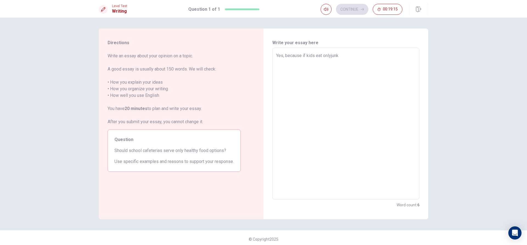
type textarea "Yes, because if kids eat onlyjunk"
type textarea "x"
type textarea "Yes, because if kids eat onlyjunk f"
type textarea "x"
type textarea "Yes, because if kids eat onlyjunk fo"
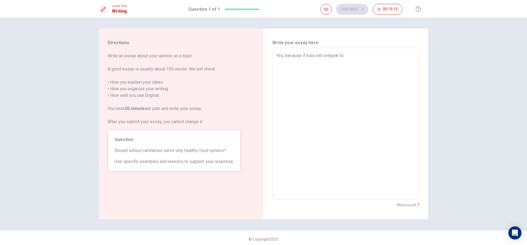
type textarea "x"
type textarea "Yes, because if kids eat onlyjunk foo"
type textarea "x"
type textarea "Yes, because if kids eat onlyjunk food"
type textarea "x"
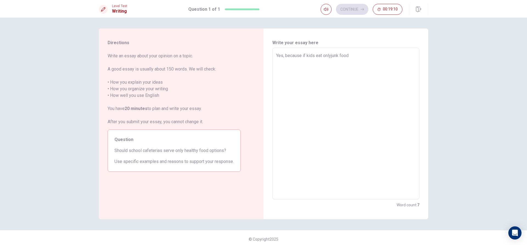
click at [328, 55] on textarea "Yes, because if kids eat onlyjunk food" at bounding box center [345, 123] width 139 height 143
click at [331, 56] on textarea "Yes, because if kids eat onlyjunk food" at bounding box center [345, 123] width 139 height 143
type textarea "Yes, because if kids eat onlyj unk food"
click at [353, 54] on textarea "Yes, because if kids eat onlyj unk food" at bounding box center [345, 123] width 139 height 143
click at [333, 58] on textarea "Yes, because if kids eat onlyj unk food" at bounding box center [345, 123] width 139 height 143
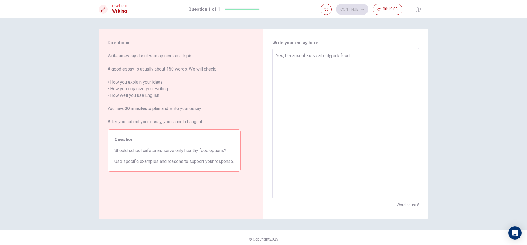
type textarea "x"
type textarea "Yes, because if kids eat onlyjunk food"
type textarea "x"
type textarea "Yes, because if kids eat onlyunk food"
type textarea "x"
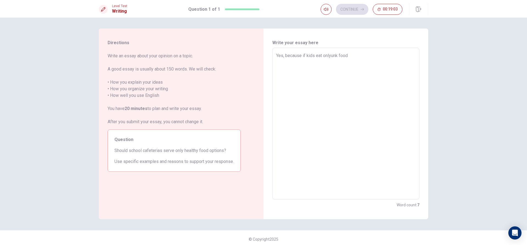
type textarea "Yes, because if kids eat only unk food"
type textarea "x"
type textarea "Yes, because if kids eat only junk food"
click at [350, 58] on textarea "Yes, because if kids eat only junk food" at bounding box center [345, 123] width 139 height 143
type textarea "x"
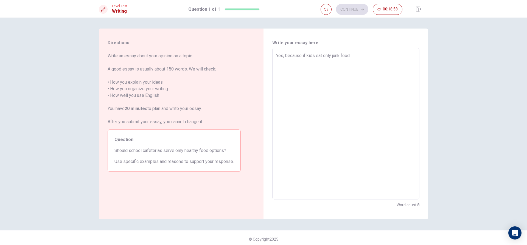
type textarea "Yes, because if kids eat only junk food"
type textarea "x"
type textarea "Yes, because if kids eat only junk food t"
type textarea "x"
type textarea "Yes, because if kids eat only junk food th"
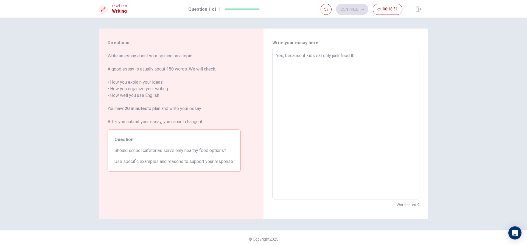
type textarea "x"
type textarea "Yes, because if kids eat only junk food t"
type textarea "x"
type textarea "Yes, because if kids eat only junk food"
type textarea "x"
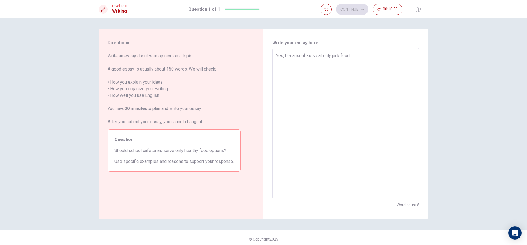
type textarea "Yes, because if kids eat only junk food"
type textarea "x"
type textarea "Yes, because if kids eat only junk food"
type textarea "x"
type textarea "Yes, because if kids eat only junk food t"
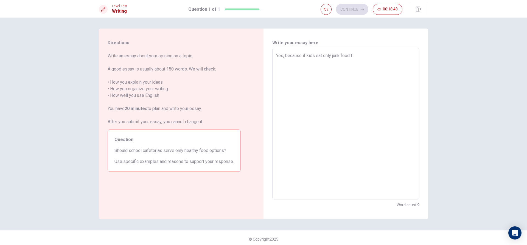
type textarea "x"
type textarea "Yes, because if kids eat only junk food th"
type textarea "x"
type textarea "Yes, because if kids eat only junk food the"
type textarea "x"
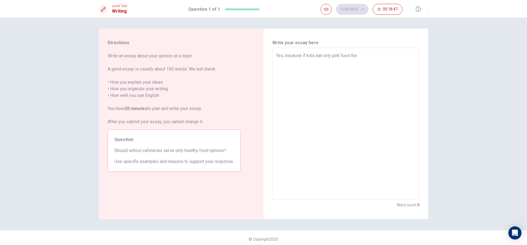
type textarea "Yes, because if kids eat only junk food they"
type textarea "x"
type textarea "Yes, because if kids eat only junk food they"
type textarea "x"
type textarea "Yes, because if kids eat only junk food they c"
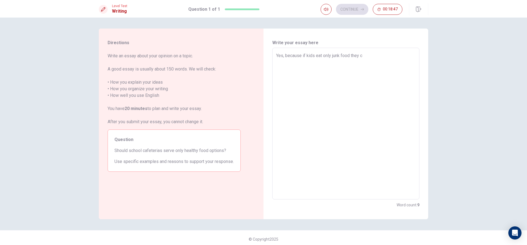
type textarea "x"
type textarea "Yes, because if kids eat only junk food they ca"
type textarea "x"
type textarea "Yes, because if kids eat only junk food they can"
type textarea "x"
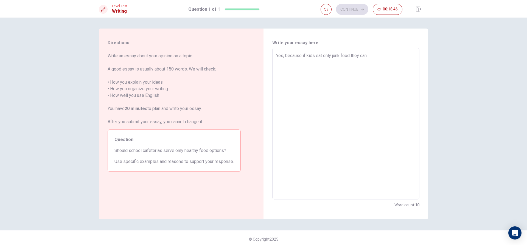
type textarea "Yes, because if kids eat only junk food they can"
type textarea "x"
type textarea "Yes, because if kids eat only junk food they can b"
type textarea "x"
type textarea "Yes, because if kids eat only junk food they can be"
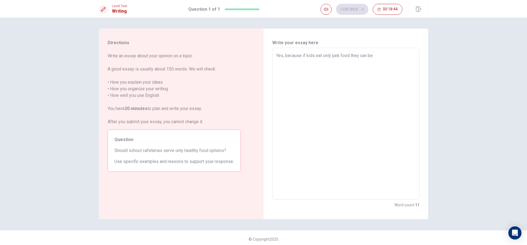
type textarea "x"
type textarea "Yes, because if kids eat only junk food they can be"
type textarea "x"
type textarea "Yes, because if kids eat only junk food they can be s"
type textarea "x"
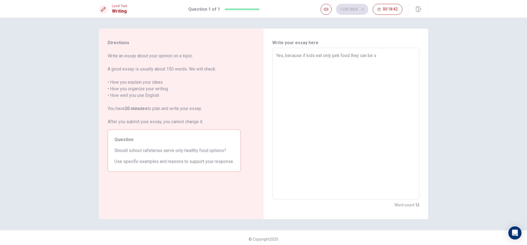
type textarea "Yes, because if kids eat only junk food they can be si"
type textarea "x"
type textarea "Yes, because if kids eat only junk food they can be sic"
type textarea "x"
type textarea "Yes, because if kids eat only junk food they can be sick"
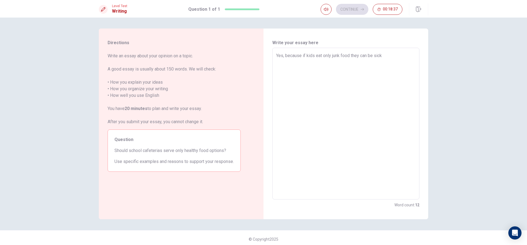
type textarea "x"
type textarea "Yes, because if kids eat only junk food they can be sick"
type textarea "x"
type textarea "Yes, because if kids eat only junk food they can be sick b"
type textarea "x"
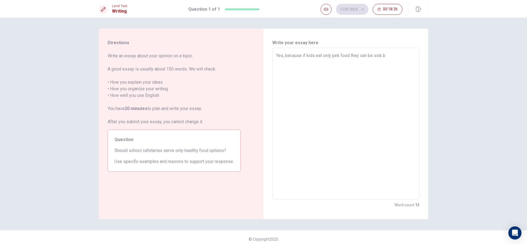
type textarea "Yes, because if kids eat only junk food they can be sick by"
type textarea "x"
type textarea "Yes, because if kids eat only junk food they can be sick by"
type textarea "x"
type textarea "Yes, because if kids eat only junk food they can be sick by h"
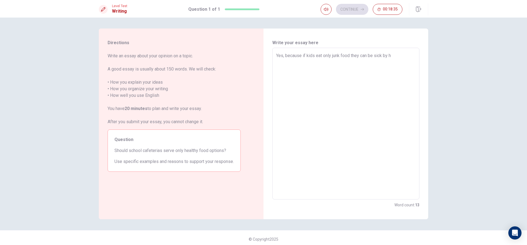
type textarea "x"
type textarea "Yes, because if kids eat only junk food they can be sick by ha"
type textarea "x"
type textarea "Yes, because if kids eat only junk food they can be sick by hav"
type textarea "x"
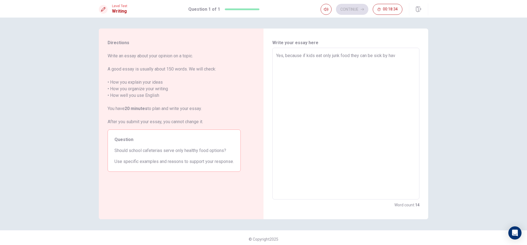
type textarea "Yes, because if kids eat only junk food they can be sick by havi"
type textarea "x"
type textarea "Yes, because if kids eat only junk food they can be sick by havin"
type textarea "x"
type textarea "Yes, because if kids eat only junk food they can be sick by having"
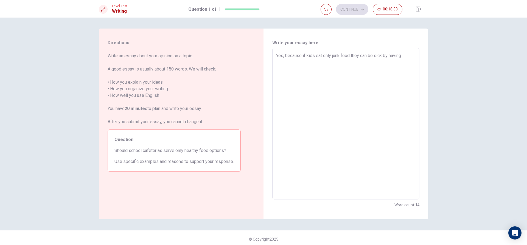
type textarea "x"
type textarea "Yes, because if kids eat only junk food they can be sick by having"
type textarea "x"
type textarea "Yes, because if kids eat only junk food they can be sick by having t"
type textarea "x"
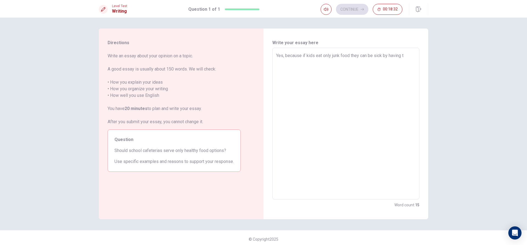
type textarea "Yes, because if kids eat only junk food they can be sick by having to"
type textarea "x"
type textarea "Yes, because if kids eat only junk food they can be sick by having t"
type textarea "x"
type textarea "Yes, because if kids eat only junk food they can be sick by having"
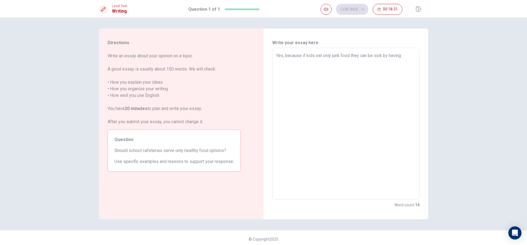
type textarea "x"
type textarea "Yes, because if kids eat only junk food they can be sick by having"
type textarea "x"
type textarea "Yes, because if kids eat only junk food they can be sick by havin"
type textarea "x"
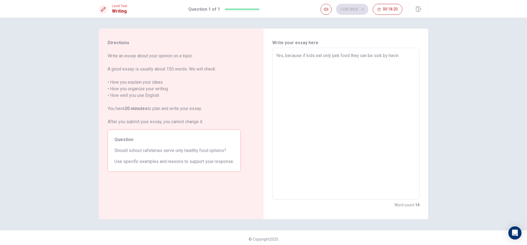
type textarea "Yes, because if kids eat only junk food they can be sick by havi"
type textarea "x"
type textarea "Yes, because if kids eat only junk food they can be sick by hav"
type textarea "x"
click at [335, 63] on textarea "Yes, because if kids eat only junk food they can be sick and end up in the hosp…" at bounding box center [345, 123] width 139 height 143
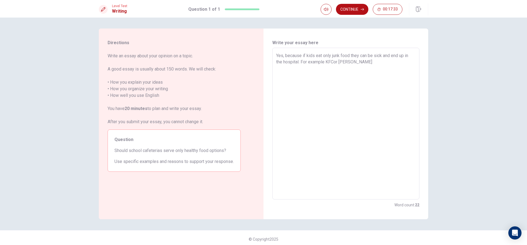
drag, startPoint x: 334, startPoint y: 61, endPoint x: 346, endPoint y: 61, distance: 12.4
click at [334, 61] on textarea "Yes, because if kids eat only junk food they can be sick and end up in the hosp…" at bounding box center [345, 123] width 139 height 143
click at [362, 61] on textarea "Yes, because if kids eat only junk food they can be sick and end up in the hosp…" at bounding box center [345, 123] width 139 height 143
click at [338, 61] on textarea "Yes, because if kids eat only junk food they can be sick and end up in the hosp…" at bounding box center [345, 123] width 139 height 143
click at [325, 62] on textarea "Yes, because if kids eat only junk food they can be sick and end up in the hosp…" at bounding box center [345, 123] width 139 height 143
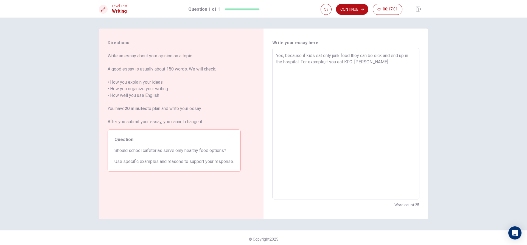
click at [354, 62] on textarea "Yes, because if kids eat only junk food they can be sick and end up in the hosp…" at bounding box center [345, 123] width 139 height 143
click at [387, 66] on textarea "Yes, because if kids eat only junk food they can be sick and end up in the hosp…" at bounding box center [345, 123] width 139 height 143
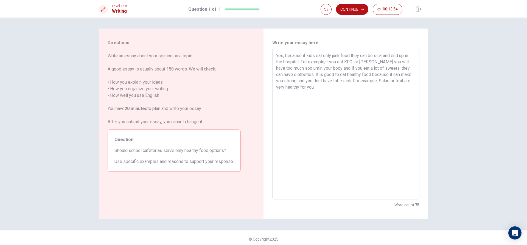
click at [317, 90] on textarea "Yes, because if kids eat only junk food they can be sick and end up in the hosp…" at bounding box center [345, 123] width 139 height 143
click at [358, 63] on textarea "Yes, because if kids eat only junk food they can be sick and end up in the hosp…" at bounding box center [345, 123] width 139 height 143
click at [373, 60] on textarea "Yes, because if kids eat only junk food they can be sick and end up in the hosp…" at bounding box center [345, 123] width 139 height 143
click at [375, 87] on textarea "Yes, because if kids eat only junk food they can be sick and end up in the hosp…" at bounding box center [345, 123] width 139 height 143
click at [336, 94] on textarea "Yes, because if kids eat only junk food they can be sick and end up in the hosp…" at bounding box center [345, 123] width 139 height 143
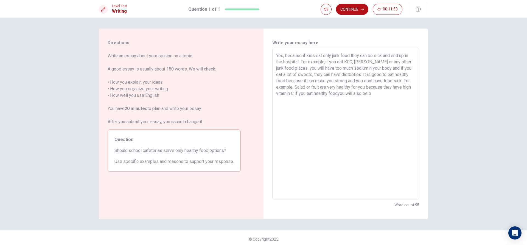
click at [339, 92] on textarea "Yes, because if kids eat only junk food they can be sick and end up in the hosp…" at bounding box center [345, 123] width 139 height 143
click at [386, 98] on textarea "Yes, because if kids eat only junk food they can be sick and end up in the hosp…" at bounding box center [345, 123] width 139 height 143
click at [377, 97] on textarea "Yes, because if kids eat only junk food they can be sick and end up in the hosp…" at bounding box center [345, 123] width 139 height 143
click at [320, 86] on textarea "Yes, because if kids eat only junk food they can be sick and end up in the hosp…" at bounding box center [345, 123] width 139 height 143
click at [309, 84] on textarea "Yes, because if kids eat only junk food they can be sick and end up in the hosp…" at bounding box center [345, 123] width 139 height 143
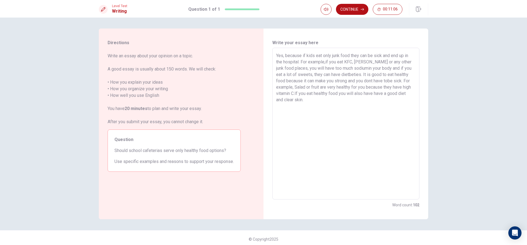
click at [310, 90] on textarea "Yes, because if kids eat only junk food they can be sick and end up in the hosp…" at bounding box center [345, 123] width 139 height 143
click at [314, 85] on textarea "Yes, because if kids eat only junk food they can be sick and end up in the hosp…" at bounding box center [345, 123] width 139 height 143
click at [306, 87] on textarea "Yes, because if kids eat only junk food they can be sick and end up in the hosp…" at bounding box center [345, 123] width 139 height 143
click at [346, 99] on textarea "Yes, because if kids eat only junk food they can be sick and end up in the hosp…" at bounding box center [345, 123] width 139 height 143
drag, startPoint x: 351, startPoint y: 76, endPoint x: 356, endPoint y: 76, distance: 4.7
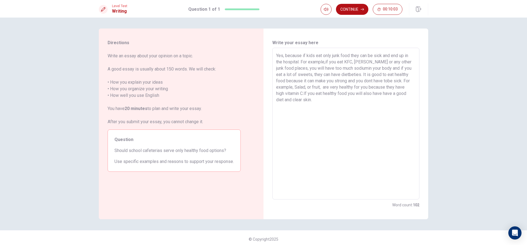
click at [353, 76] on textarea "Yes, because if kids eat only junk food they can be sick and end up in the hosp…" at bounding box center [345, 123] width 139 height 143
click at [354, 76] on textarea "Yes, because if kids eat only junk food they can be sick and end up in the hosp…" at bounding box center [345, 123] width 139 height 143
click at [399, 74] on textarea "Yes, because if kids eat only junk food they can be sick and end up in the hosp…" at bounding box center [345, 123] width 139 height 143
drag, startPoint x: 395, startPoint y: 77, endPoint x: 399, endPoint y: 75, distance: 4.0
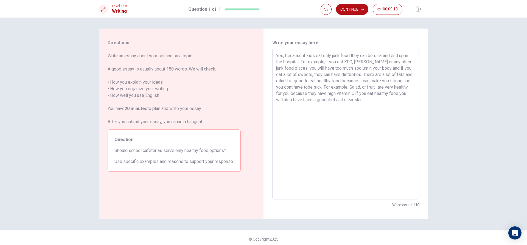
click at [395, 77] on textarea "Yes, because if kids eat only junk food they can be sick and end up in the hosp…" at bounding box center [345, 123] width 139 height 143
click at [398, 77] on textarea "Yes, because if kids eat only junk food they can be sick and end up in the hosp…" at bounding box center [345, 123] width 139 height 143
click at [340, 79] on textarea "Yes, because if kids eat only junk food they can be sick and end up in the hosp…" at bounding box center [345, 123] width 139 height 143
click at [342, 81] on textarea "Yes, because if kids eat only junk food they can be sick and end up in the hosp…" at bounding box center [345, 123] width 139 height 143
click at [378, 83] on textarea "Yes, because if kids eat only junk food they can be sick and end up in the hosp…" at bounding box center [345, 123] width 139 height 143
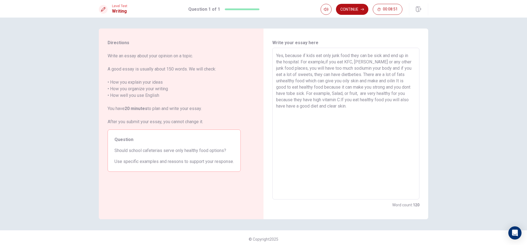
click at [369, 81] on textarea "Yes, because if kids eat only junk food they can be sick and end up in the hosp…" at bounding box center [345, 123] width 139 height 143
click at [390, 82] on textarea "Yes, because if kids eat only junk food they can be sick and end up in the hosp…" at bounding box center [345, 123] width 139 height 143
click at [387, 82] on textarea "Yes, because if kids eat only junk food they can be sick and end up in the hosp…" at bounding box center [345, 123] width 139 height 143
click at [392, 82] on textarea "Yes, because if kids eat only junk food they can be sick and end up in the hosp…" at bounding box center [345, 123] width 139 height 143
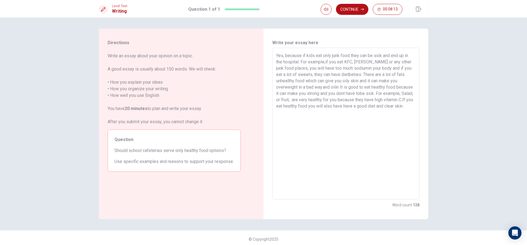
click at [344, 88] on textarea "Yes, because if kids eat only junk food they can be sick and end up in the hosp…" at bounding box center [345, 123] width 139 height 143
click at [335, 93] on textarea "Yes, because if kids eat only junk food they can be sick and end up in the hosp…" at bounding box center [345, 123] width 139 height 143
click at [339, 89] on textarea "Yes, because if kids eat only junk food they can be sick and end up in the hosp…" at bounding box center [345, 123] width 139 height 143
click at [327, 86] on textarea "Yes, because if kids eat only junk food they can be sick and end up in the hosp…" at bounding box center [345, 123] width 139 height 143
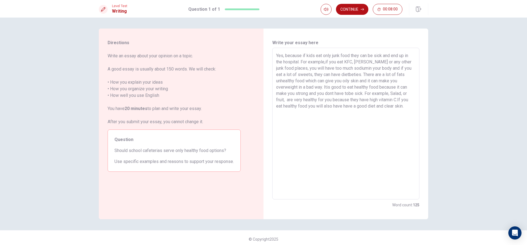
click at [358, 81] on textarea "Yes, because if kids eat only junk food they can be sick and end up in the hosp…" at bounding box center [345, 123] width 139 height 143
click at [328, 87] on textarea "Yes, because if kids eat only junk food they can be sick and end up in the hosp…" at bounding box center [345, 123] width 139 height 143
click at [398, 74] on textarea "Yes, because if kids eat only junk food they can be sick and end up in the hosp…" at bounding box center [345, 123] width 139 height 143
click at [339, 88] on textarea "Yes, because if kids eat only junk food they can be sick and end up in the hosp…" at bounding box center [345, 123] width 139 height 143
click at [336, 89] on textarea "Yes, because if kids eat only junk food they can be sick and end up in the hosp…" at bounding box center [345, 123] width 139 height 143
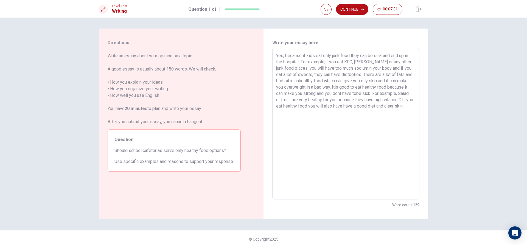
click at [334, 89] on textarea "Yes, because if kids eat only junk food they can be sick and end up in the hosp…" at bounding box center [345, 123] width 139 height 143
click at [292, 117] on textarea "Yes, because if kids eat only junk food they can be sick and end up in the hosp…" at bounding box center [345, 123] width 139 height 143
click at [284, 114] on textarea "Yes, because if kids eat only junk food they can be sick and end up in the hosp…" at bounding box center [345, 123] width 139 height 143
click at [286, 114] on textarea "Yes, because if kids eat only junk food they can be sick and end up in the hosp…" at bounding box center [345, 123] width 139 height 143
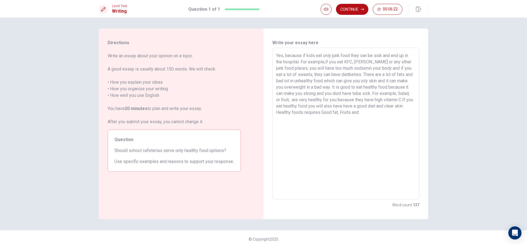
click at [347, 112] on textarea "Yes, because if kids eat only junk food they can be sick and end up in the hosp…" at bounding box center [345, 123] width 139 height 143
click at [285, 120] on textarea "Yes, because if kids eat only junk food they can be sick and end up in the hosp…" at bounding box center [345, 123] width 139 height 143
click at [410, 113] on textarea "Yes, because if kids eat only junk food they can be sick and end up in the hosp…" at bounding box center [345, 123] width 139 height 143
drag, startPoint x: 396, startPoint y: 114, endPoint x: 410, endPoint y: 112, distance: 13.4
click at [398, 114] on textarea "Yes, because if kids eat only junk food they can be sick and end up in the hosp…" at bounding box center [345, 123] width 139 height 143
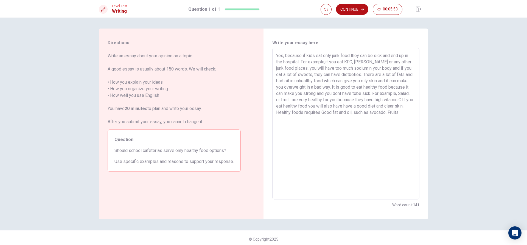
drag, startPoint x: 394, startPoint y: 127, endPoint x: 397, endPoint y: 117, distance: 10.0
click at [394, 127] on textarea "Yes, because if kids eat only junk food they can be sick and end up in the hosp…" at bounding box center [345, 123] width 139 height 143
click at [396, 112] on textarea "Yes, because if kids eat only junk food they can be sick and end up in the hosp…" at bounding box center [345, 123] width 139 height 143
click at [416, 114] on div "Yes, because if kids eat only junk food they can be sick and end up in the hosp…" at bounding box center [345, 124] width 147 height 152
click at [412, 115] on textarea "Yes, because if kids eat only junk food they can be sick and end up in the hosp…" at bounding box center [345, 123] width 139 height 143
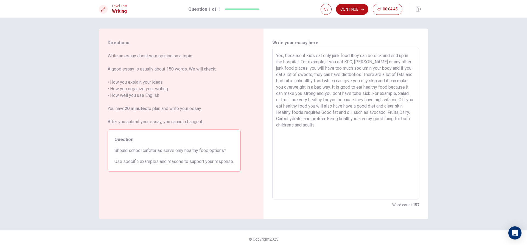
click at [396, 122] on textarea "Yes, because if kids eat only junk food they can be sick and end up in the hosp…" at bounding box center [345, 123] width 139 height 143
click at [396, 121] on textarea "Yes, because if kids eat only junk food they can be sick and end up in the hosp…" at bounding box center [345, 123] width 139 height 143
click at [342, 125] on textarea "Yes, because if kids eat only junk food they can be sick and end up in the hosp…" at bounding box center [345, 123] width 139 height 143
click at [354, 12] on button "Continue" at bounding box center [352, 9] width 32 height 11
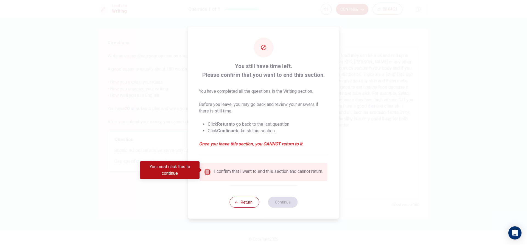
click at [207, 170] on input "You must click this to continue" at bounding box center [207, 172] width 7 height 7
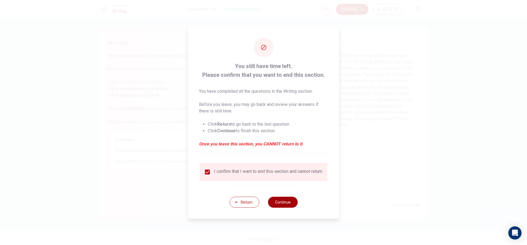
click at [278, 203] on button "Continue" at bounding box center [283, 202] width 30 height 11
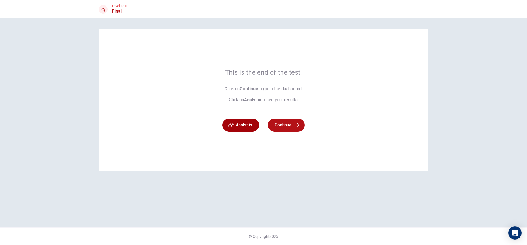
click at [256, 127] on button "Analysis" at bounding box center [240, 125] width 37 height 13
